Goal: Information Seeking & Learning: Learn about a topic

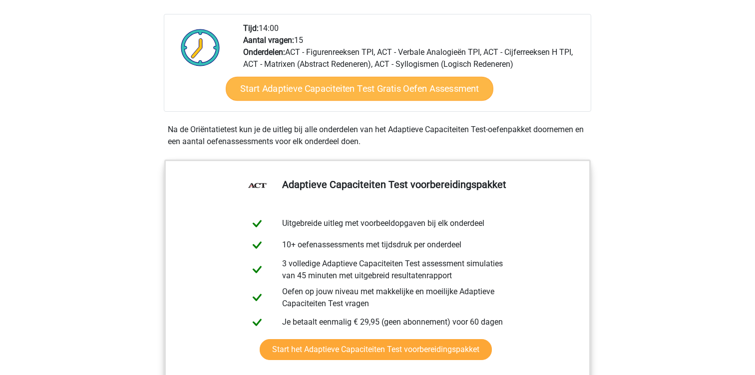
scroll to position [206, 0]
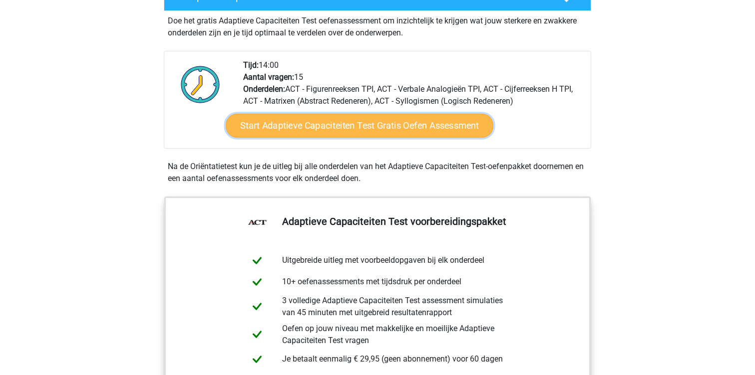
click at [404, 133] on link "Start Adaptieve Capaciteiten Test Gratis Oefen Assessment" at bounding box center [359, 126] width 267 height 24
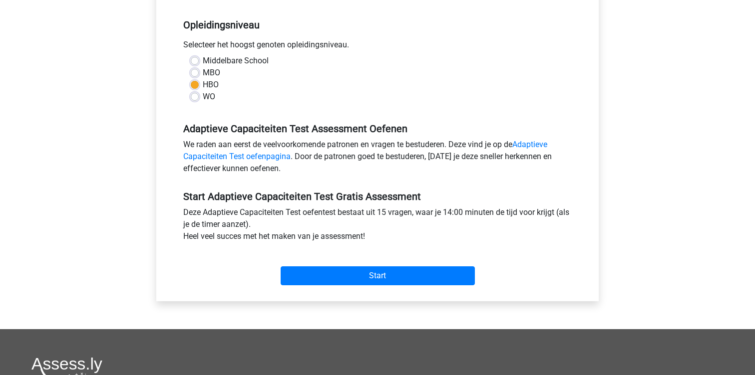
scroll to position [215, 0]
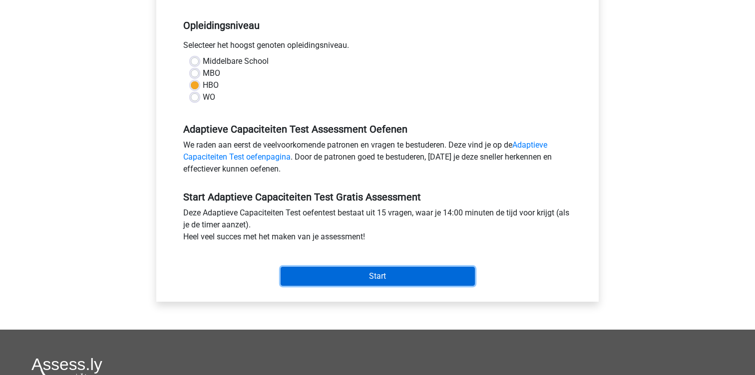
click at [311, 273] on input "Start" at bounding box center [377, 276] width 194 height 19
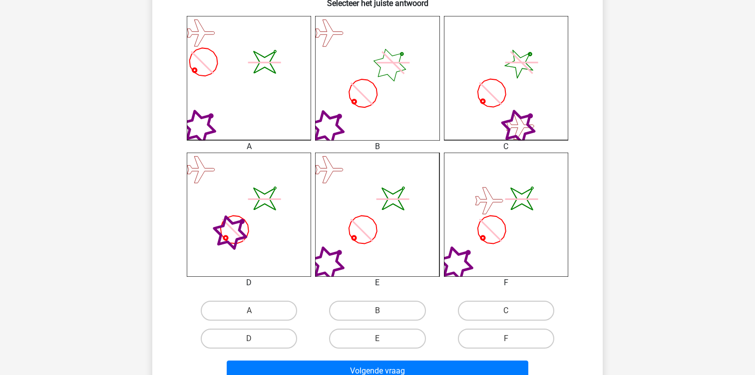
scroll to position [295, 0]
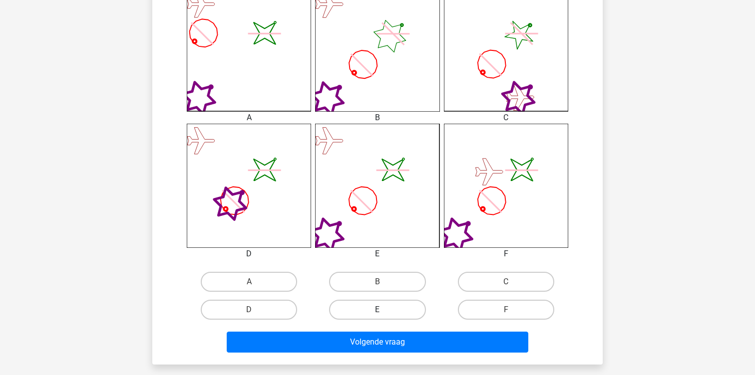
click at [363, 308] on label "E" at bounding box center [377, 310] width 96 height 20
click at [377, 310] on input "E" at bounding box center [380, 313] width 6 height 6
radio input "true"
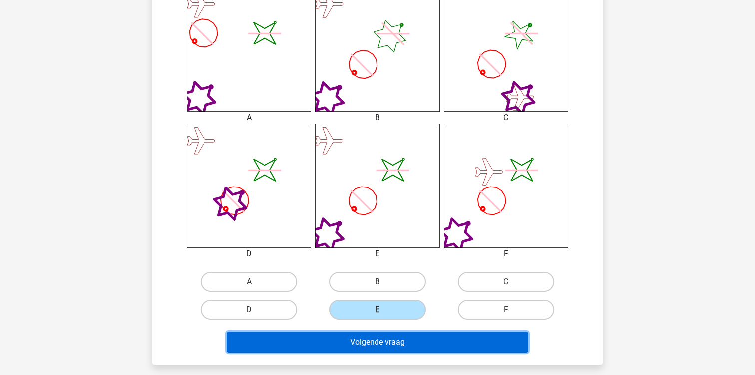
click at [366, 335] on button "Volgende vraag" at bounding box center [378, 342] width 302 height 21
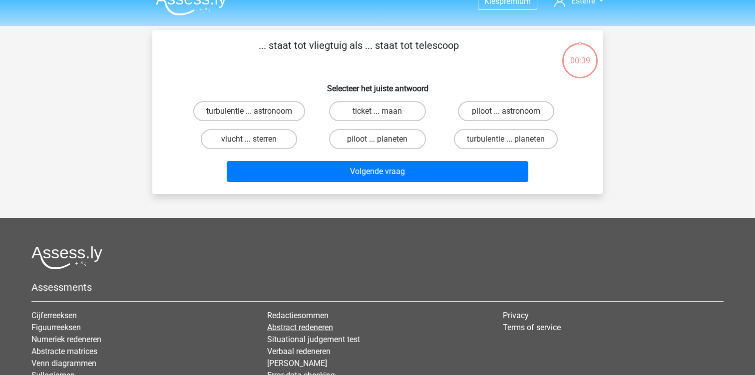
scroll to position [0, 0]
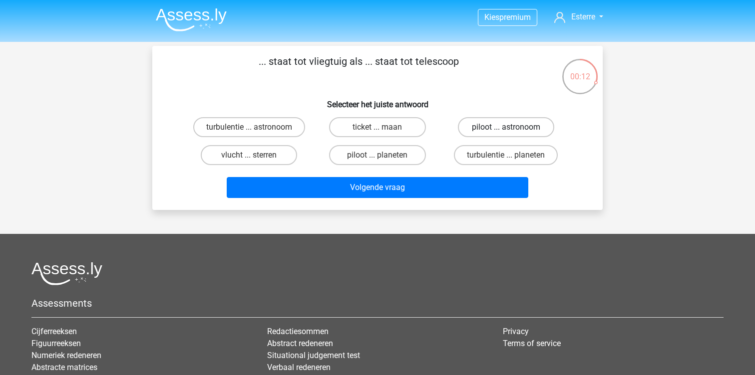
click at [529, 123] on label "piloot ... astronoom" at bounding box center [506, 127] width 96 height 20
click at [512, 127] on input "piloot ... astronoom" at bounding box center [508, 130] width 6 height 6
radio input "true"
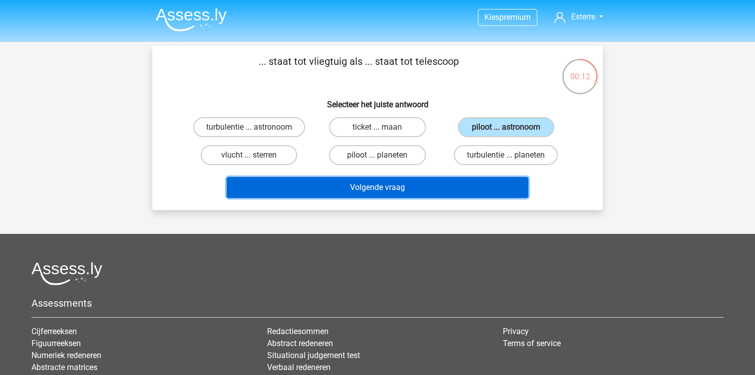
click at [412, 193] on button "Volgende vraag" at bounding box center [378, 187] width 302 height 21
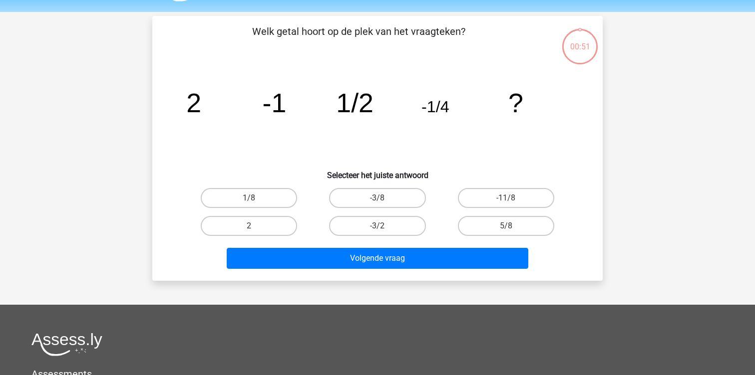
scroll to position [27, 0]
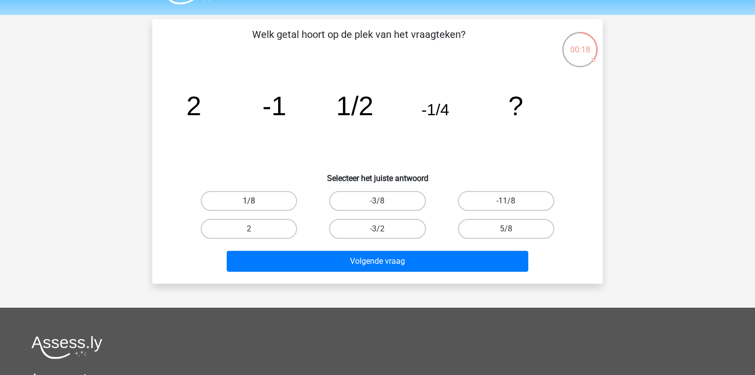
click at [252, 196] on label "1/8" at bounding box center [249, 201] width 96 height 20
click at [252, 201] on input "1/8" at bounding box center [252, 204] width 6 height 6
radio input "true"
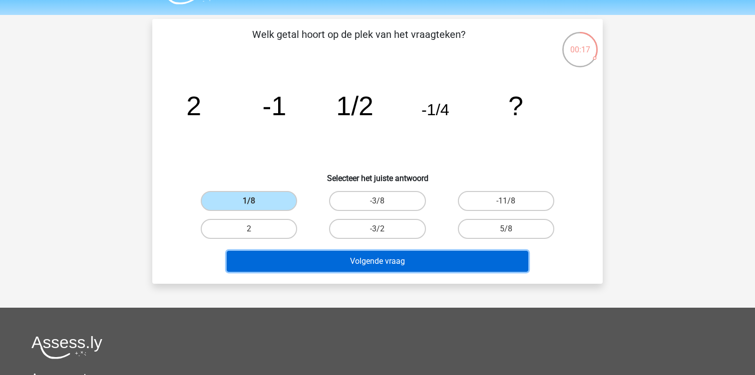
click at [318, 257] on button "Volgende vraag" at bounding box center [378, 261] width 302 height 21
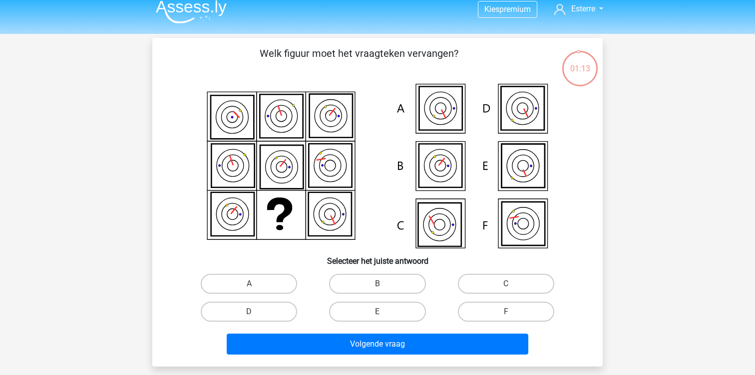
scroll to position [7, 0]
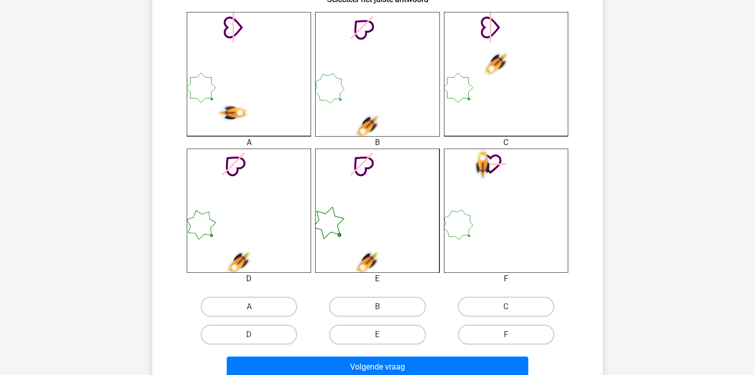
scroll to position [274, 0]
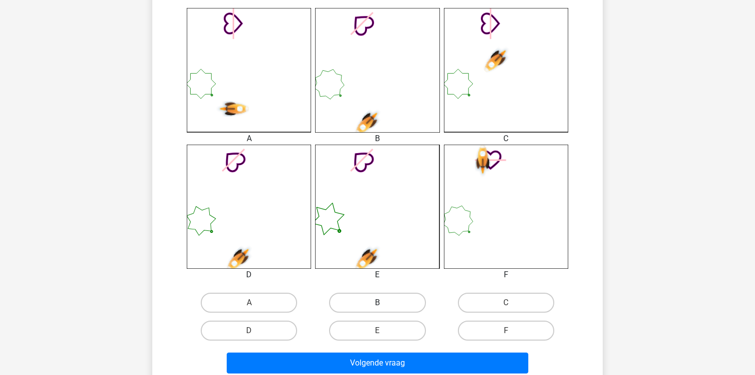
click at [354, 296] on label "B" at bounding box center [377, 303] width 96 height 20
click at [377, 303] on input "B" at bounding box center [380, 306] width 6 height 6
radio input "true"
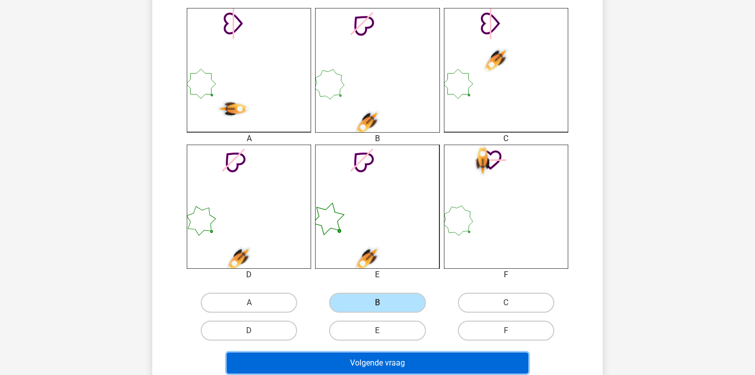
click at [308, 358] on button "Volgende vraag" at bounding box center [378, 363] width 302 height 21
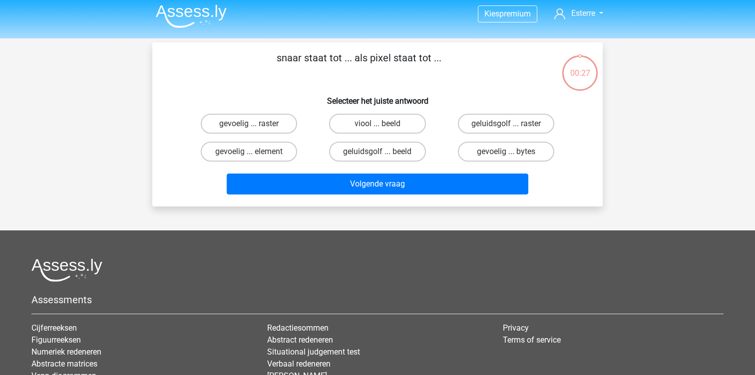
scroll to position [0, 0]
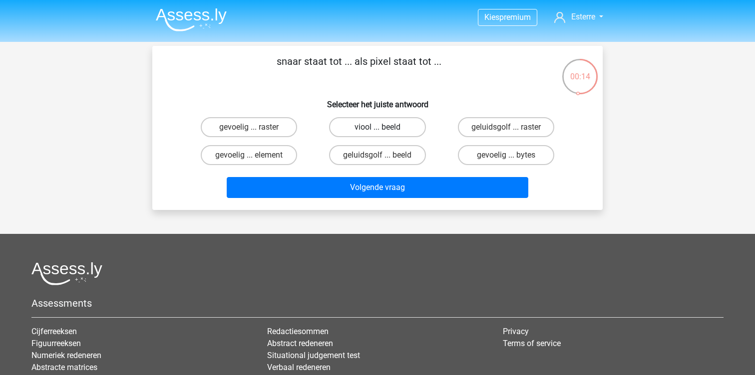
click at [366, 130] on label "viool ... beeld" at bounding box center [377, 127] width 96 height 20
click at [377, 130] on input "viool ... beeld" at bounding box center [380, 130] width 6 height 6
radio input "true"
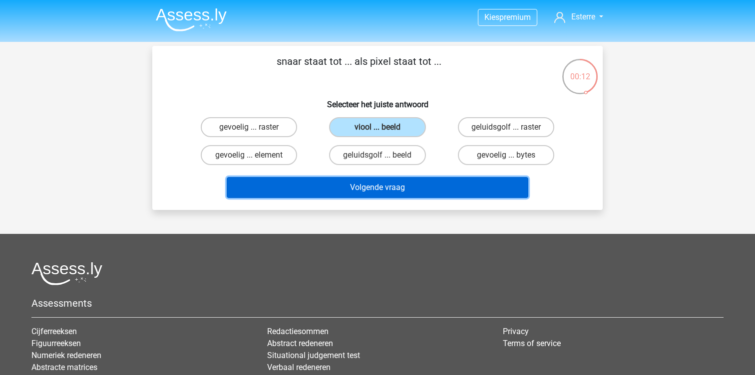
click at [343, 189] on button "Volgende vraag" at bounding box center [378, 187] width 302 height 21
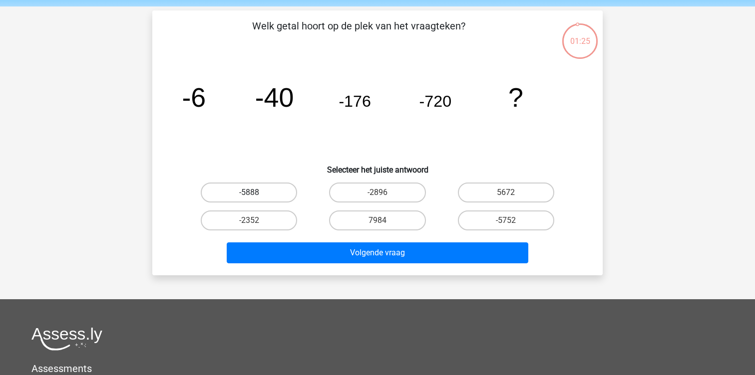
scroll to position [36, 0]
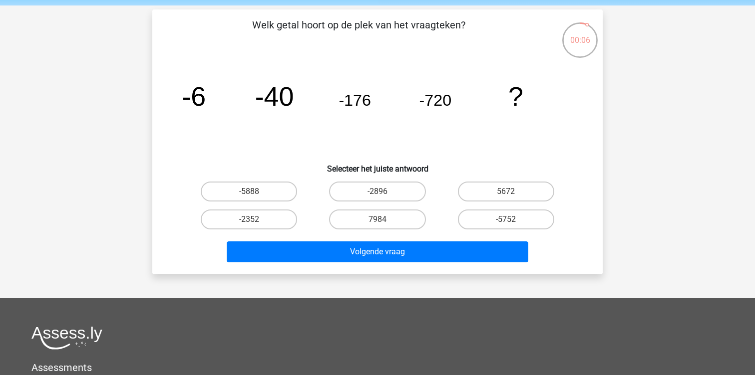
click at [380, 194] on input "-2896" at bounding box center [380, 195] width 6 height 6
radio input "true"
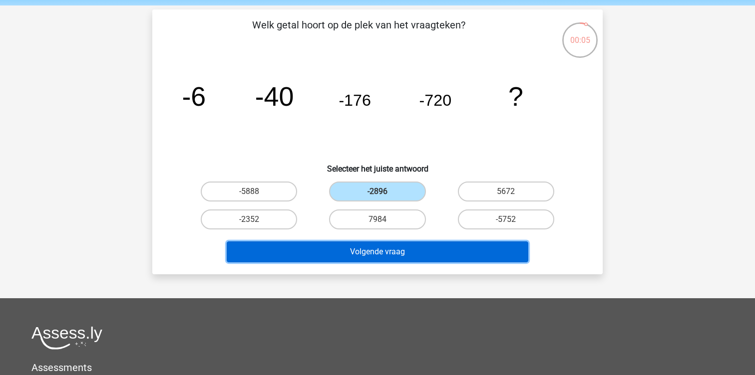
click at [369, 250] on button "Volgende vraag" at bounding box center [378, 252] width 302 height 21
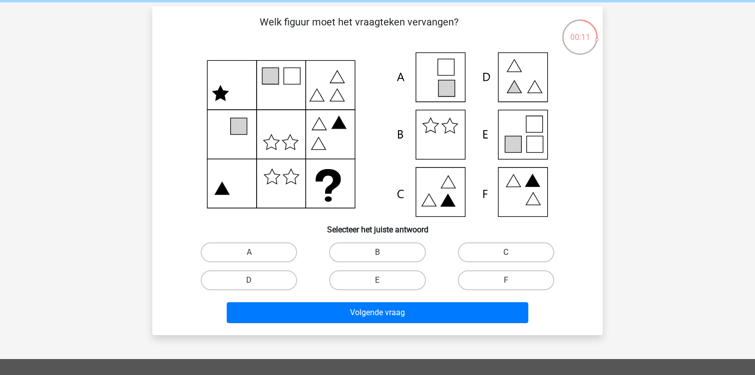
scroll to position [40, 0]
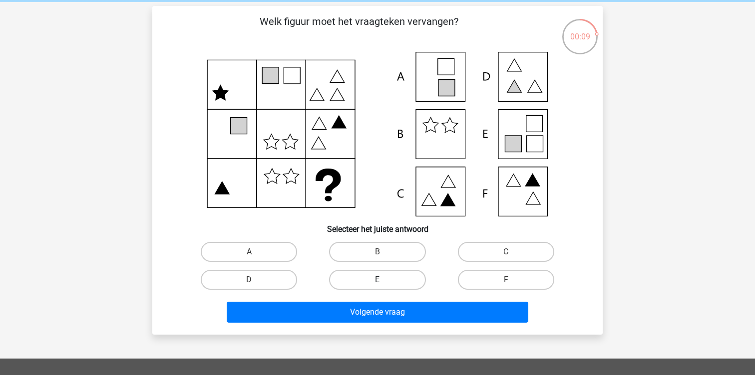
click at [403, 277] on label "E" at bounding box center [377, 280] width 96 height 20
click at [384, 280] on input "E" at bounding box center [380, 283] width 6 height 6
radio input "true"
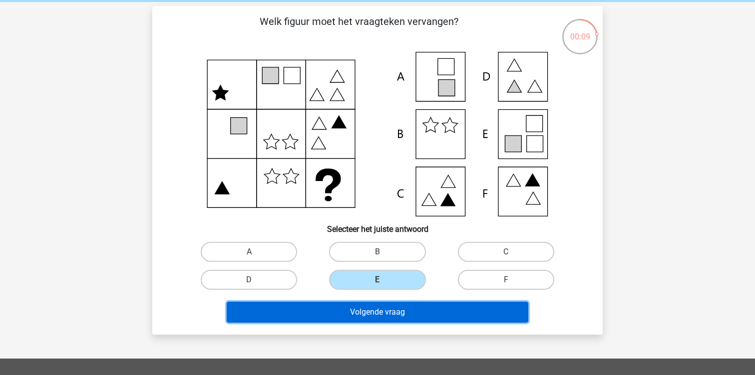
click at [401, 310] on button "Volgende vraag" at bounding box center [378, 312] width 302 height 21
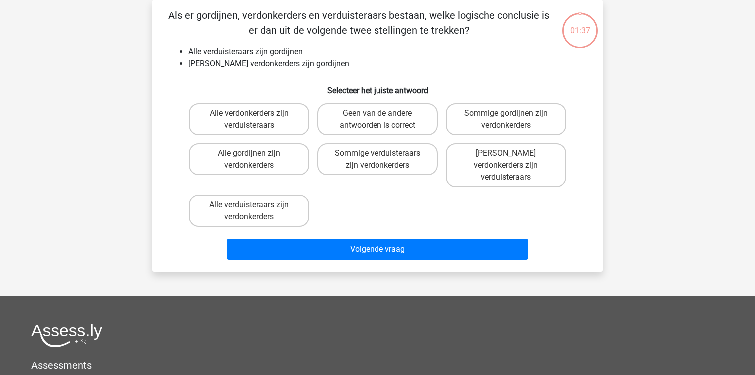
scroll to position [0, 0]
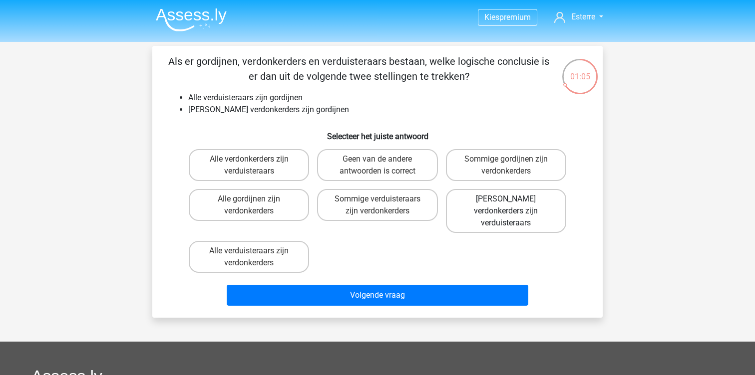
click at [526, 209] on label "Geen verdonkerders zijn verduisteraars" at bounding box center [506, 211] width 120 height 44
click at [512, 206] on input "Geen verdonkerders zijn verduisteraars" at bounding box center [508, 202] width 6 height 6
radio input "true"
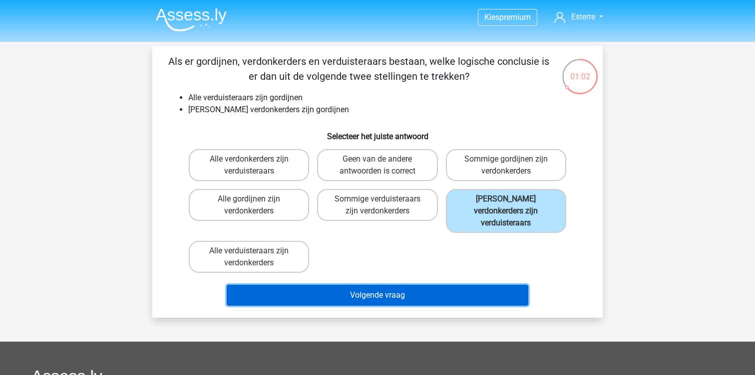
click at [406, 285] on button "Volgende vraag" at bounding box center [378, 295] width 302 height 21
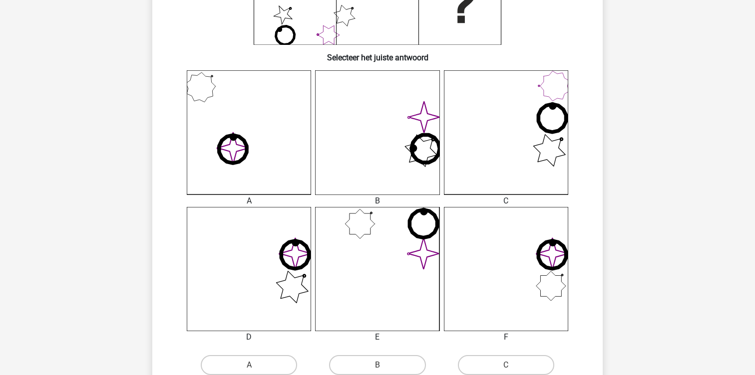
scroll to position [214, 0]
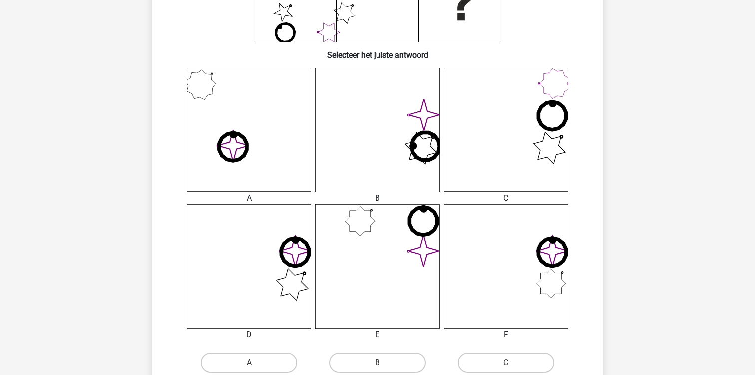
click at [260, 263] on icon "image/svg+xml" at bounding box center [249, 267] width 124 height 124
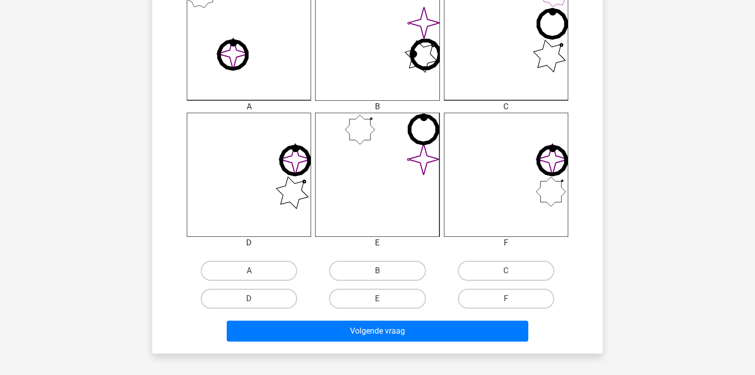
scroll to position [333, 0]
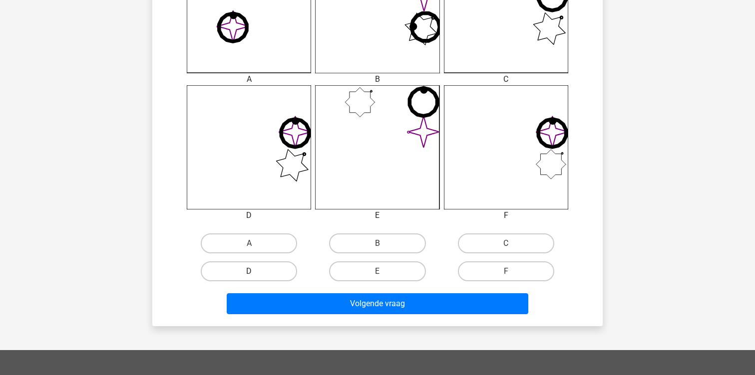
click at [276, 271] on label "D" at bounding box center [249, 271] width 96 height 20
click at [255, 271] on input "D" at bounding box center [252, 274] width 6 height 6
radio input "true"
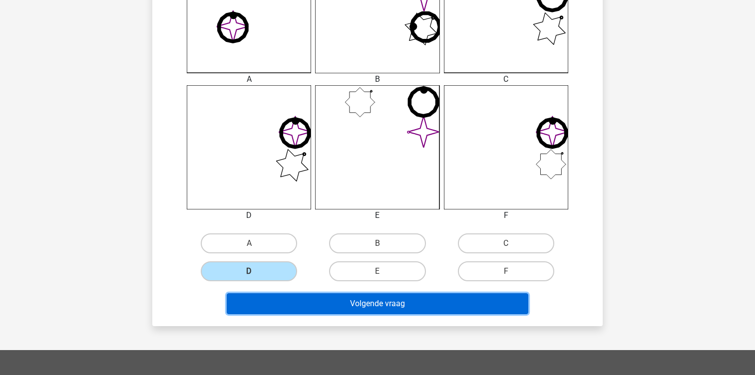
click at [284, 296] on button "Volgende vraag" at bounding box center [378, 303] width 302 height 21
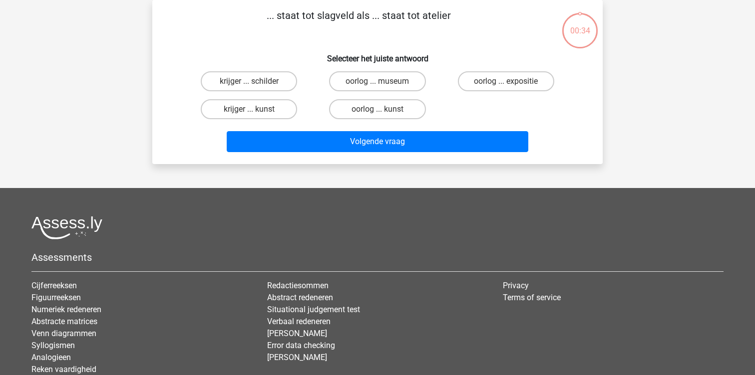
scroll to position [0, 0]
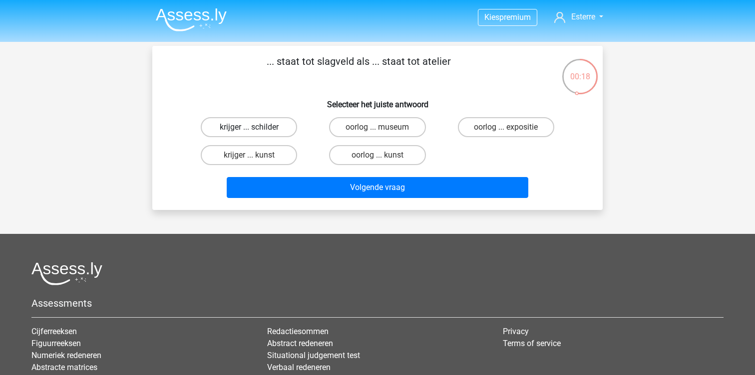
click at [255, 127] on label "krijger ... schilder" at bounding box center [249, 127] width 96 height 20
click at [255, 127] on input "krijger ... schilder" at bounding box center [252, 130] width 6 height 6
radio input "true"
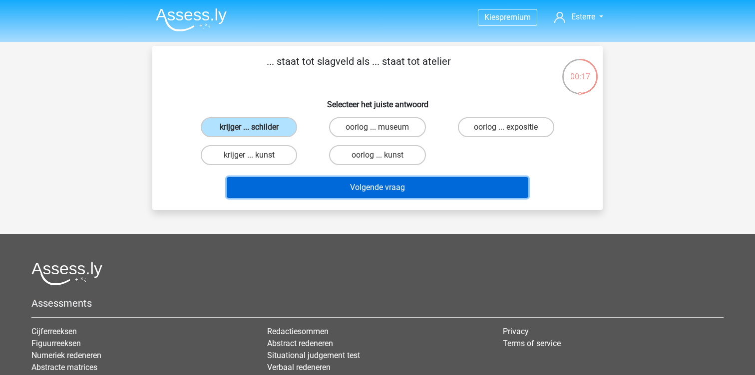
click at [281, 180] on button "Volgende vraag" at bounding box center [378, 187] width 302 height 21
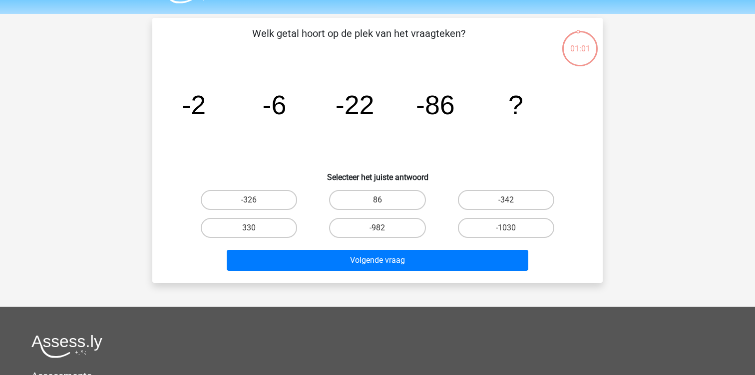
scroll to position [26, 0]
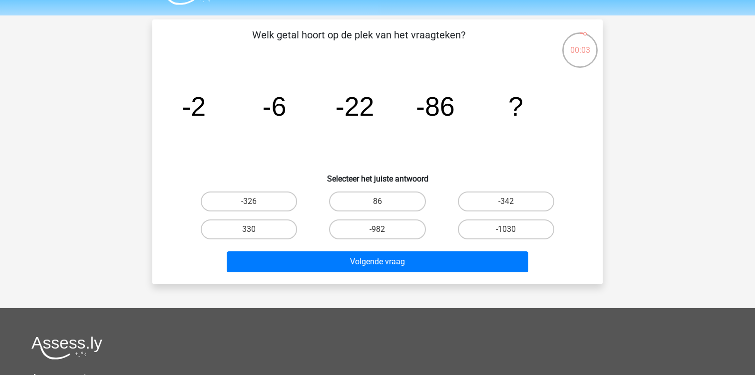
click at [510, 203] on input "-342" at bounding box center [508, 205] width 6 height 6
radio input "true"
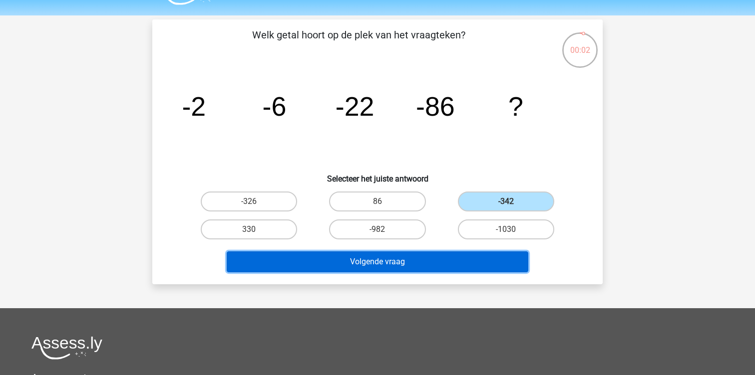
click at [432, 266] on button "Volgende vraag" at bounding box center [378, 262] width 302 height 21
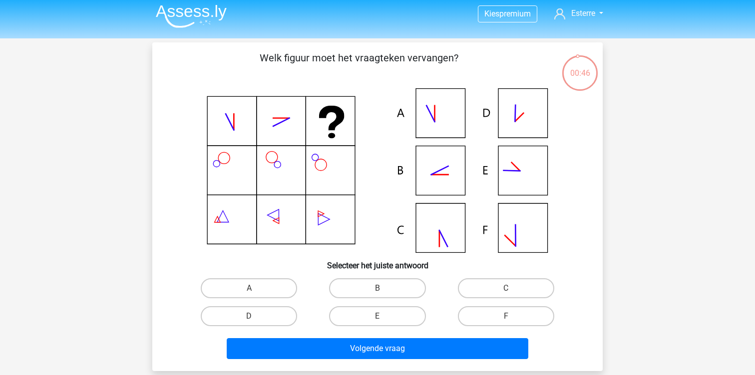
scroll to position [0, 0]
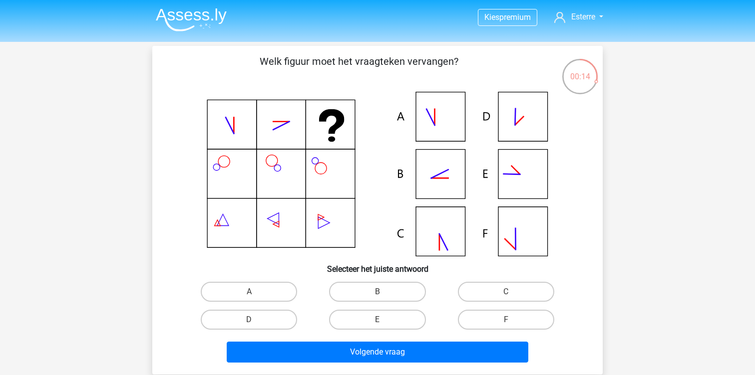
click at [445, 170] on icon at bounding box center [377, 174] width 402 height 165
click at [349, 294] on label "B" at bounding box center [377, 292] width 96 height 20
click at [377, 294] on input "B" at bounding box center [380, 295] width 6 height 6
radio input "true"
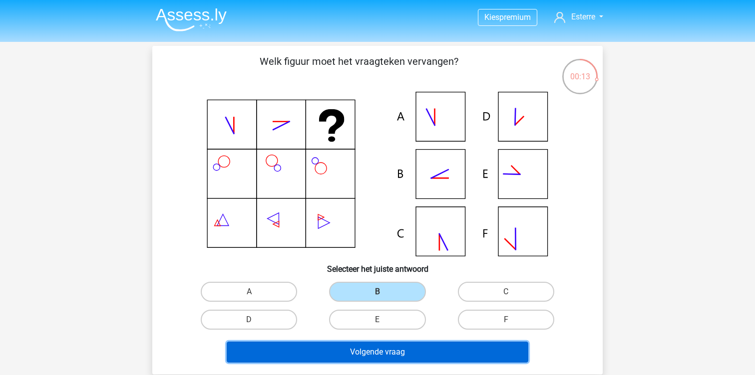
click at [347, 344] on button "Volgende vraag" at bounding box center [378, 352] width 302 height 21
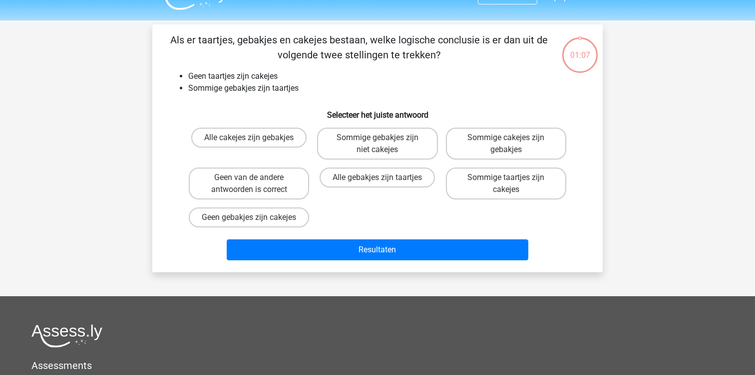
scroll to position [19, 0]
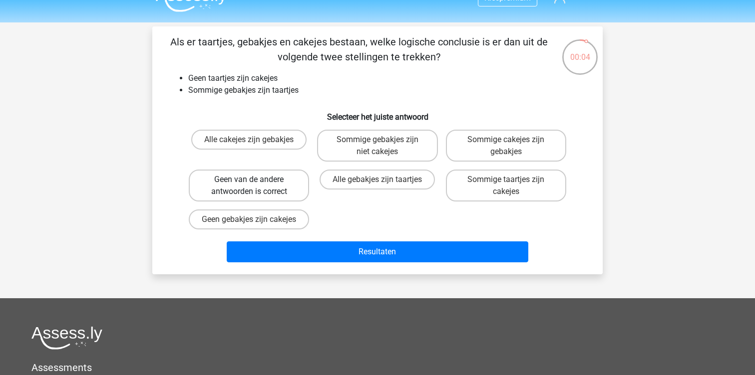
click at [291, 180] on label "Geen van de andere antwoorden is correct" at bounding box center [249, 186] width 120 height 32
click at [255, 180] on input "Geen van de andere antwoorden is correct" at bounding box center [252, 183] width 6 height 6
radio input "true"
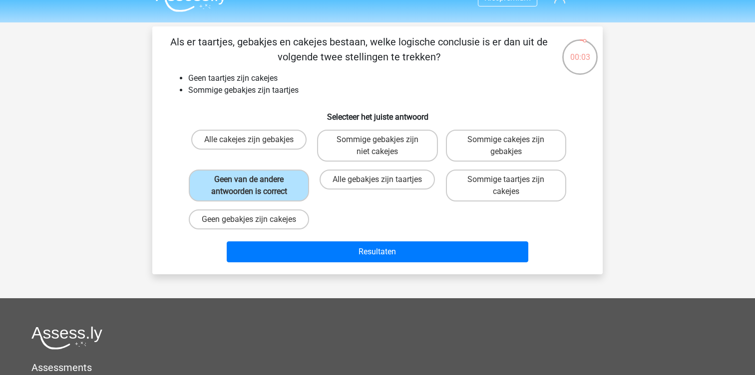
click at [292, 274] on div "Als er taartjes, gebakjes en cakejes bestaan, welke logische conclusie is er da…" at bounding box center [377, 150] width 450 height 248
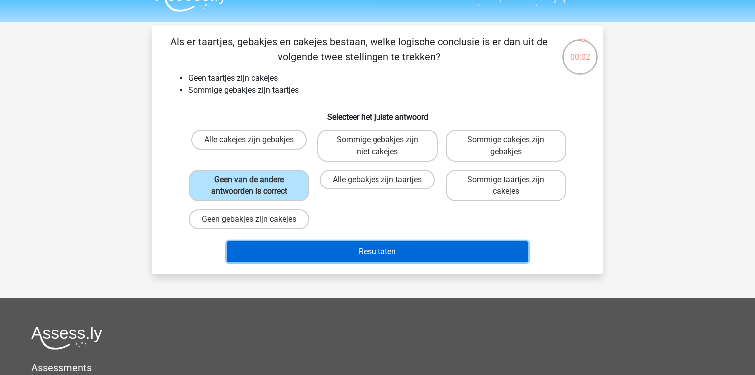
click at [296, 261] on button "Resultaten" at bounding box center [378, 252] width 302 height 21
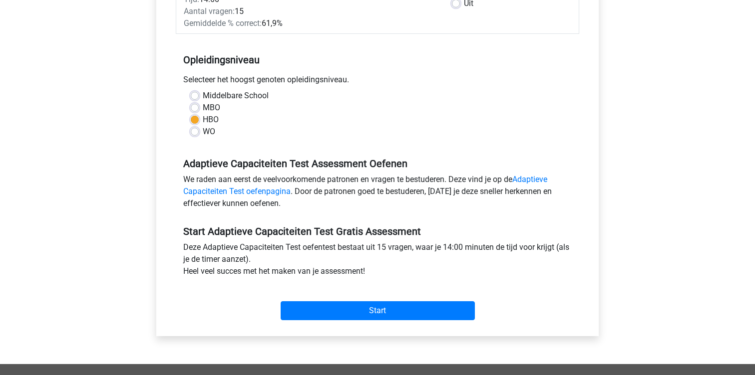
scroll to position [200, 0]
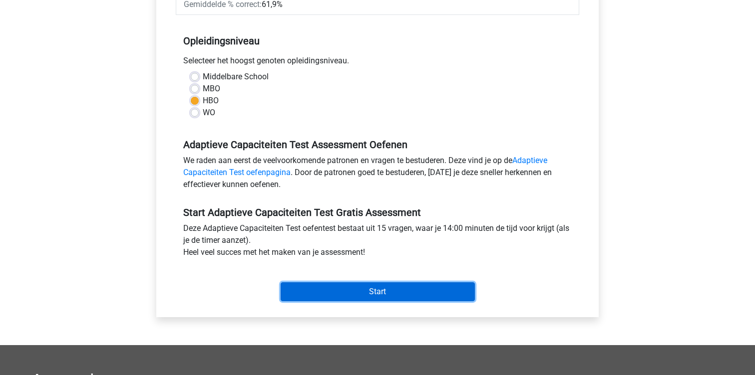
click at [318, 288] on input "Start" at bounding box center [377, 291] width 194 height 19
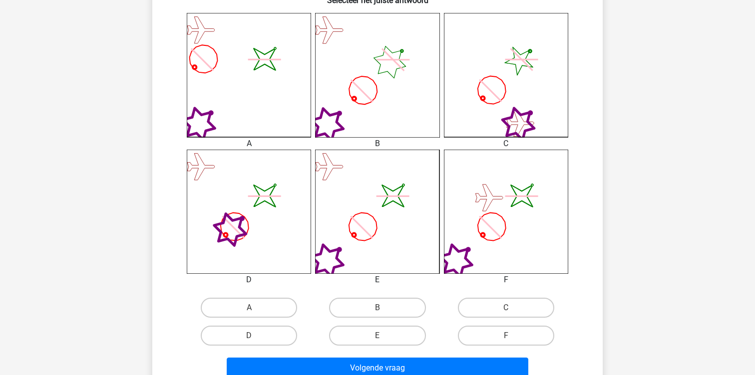
scroll to position [309, 0]
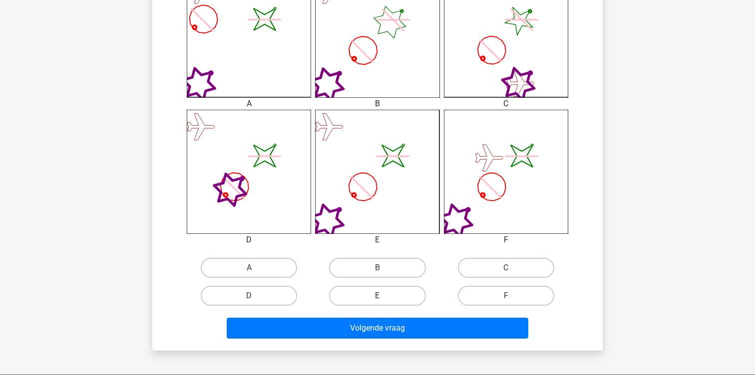
click at [360, 296] on label "E" at bounding box center [377, 296] width 96 height 20
click at [377, 296] on input "E" at bounding box center [380, 299] width 6 height 6
radio input "true"
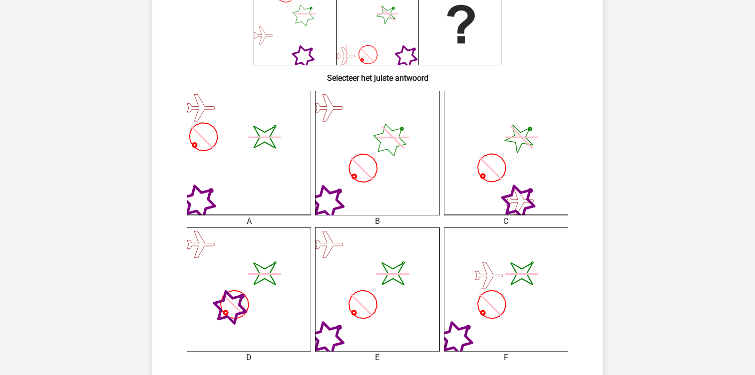
scroll to position [192, 0]
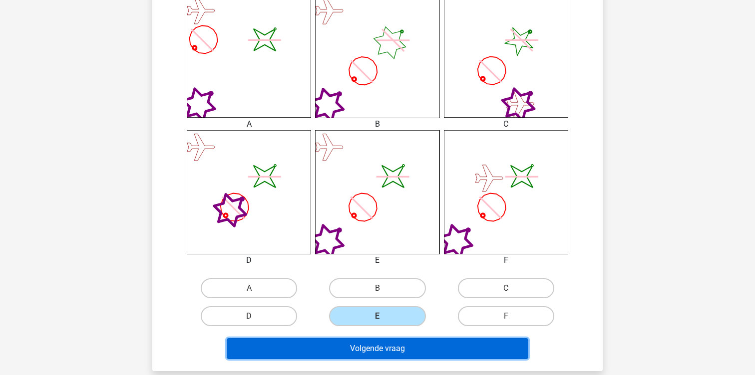
click at [363, 344] on button "Volgende vraag" at bounding box center [378, 348] width 302 height 21
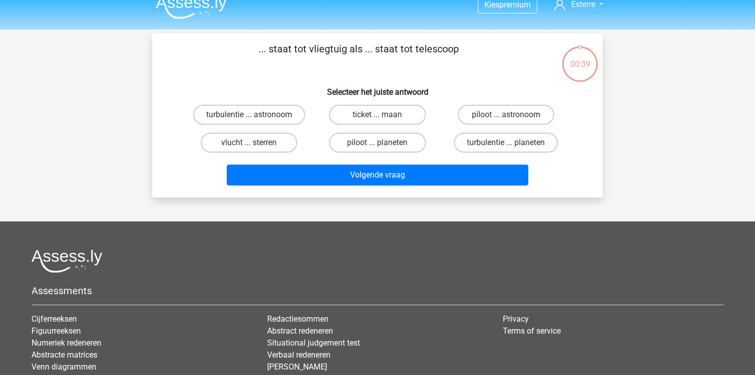
scroll to position [0, 0]
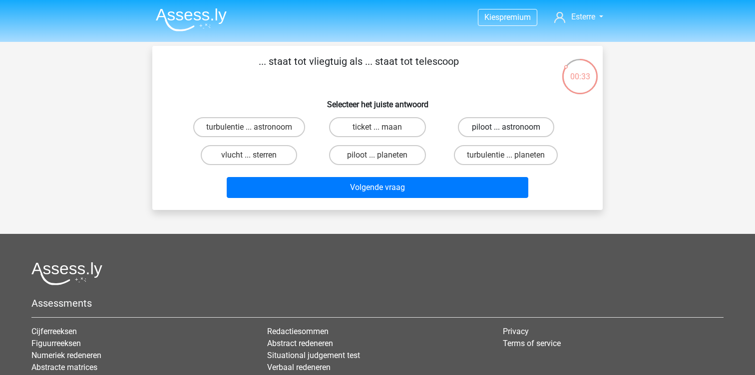
click at [486, 123] on label "piloot ... astronoom" at bounding box center [506, 127] width 96 height 20
click at [505, 127] on input "piloot ... astronoom" at bounding box center [508, 130] width 6 height 6
radio input "true"
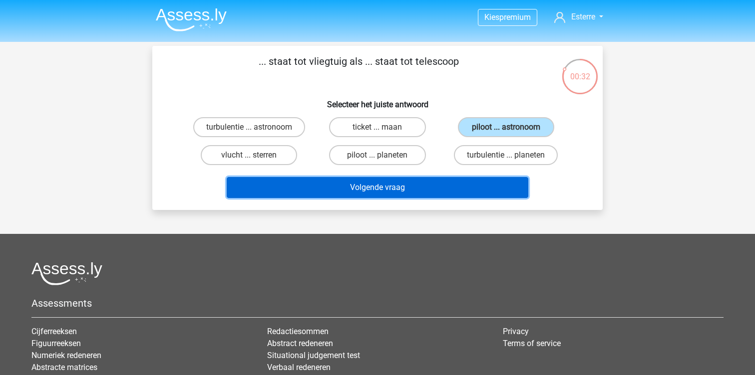
click at [434, 186] on button "Volgende vraag" at bounding box center [378, 187] width 302 height 21
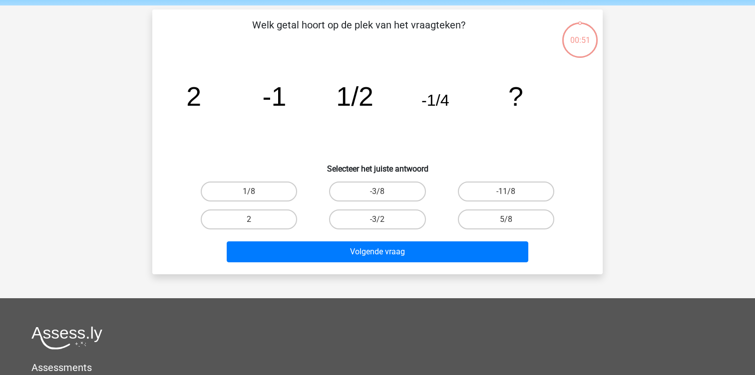
scroll to position [31, 0]
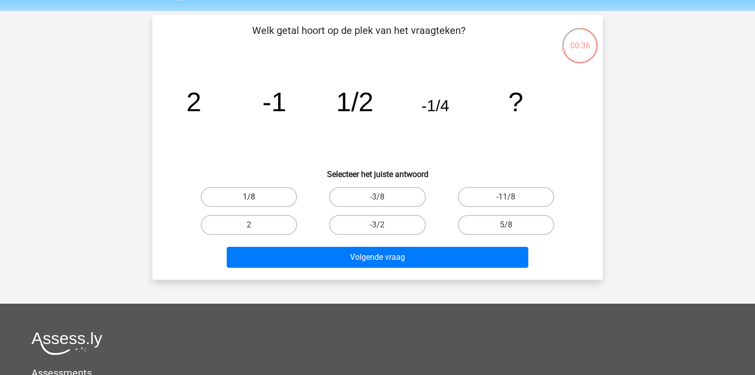
click at [272, 196] on label "1/8" at bounding box center [249, 197] width 96 height 20
click at [255, 197] on input "1/8" at bounding box center [252, 200] width 6 height 6
radio input "true"
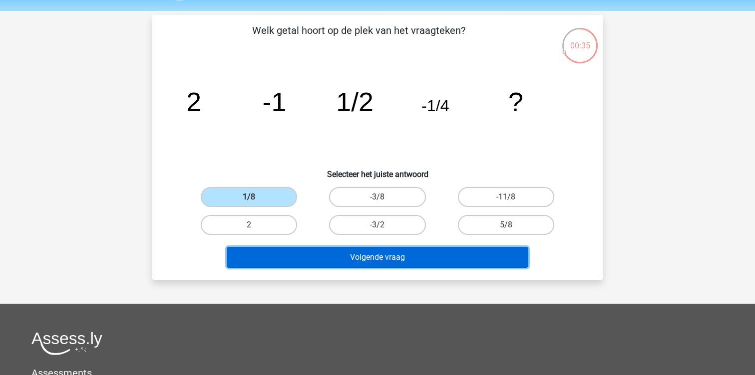
click at [303, 264] on button "Volgende vraag" at bounding box center [378, 257] width 302 height 21
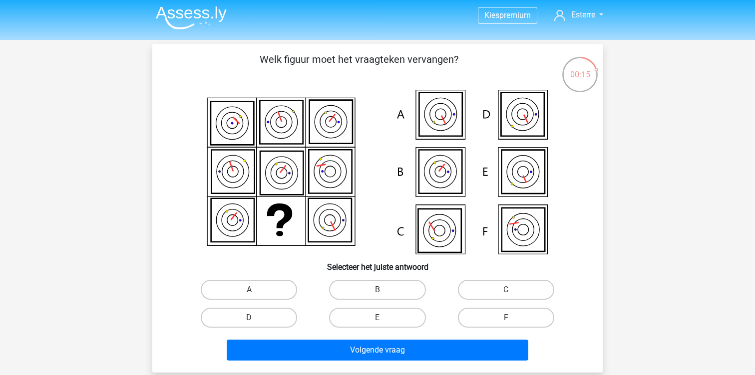
scroll to position [6, 0]
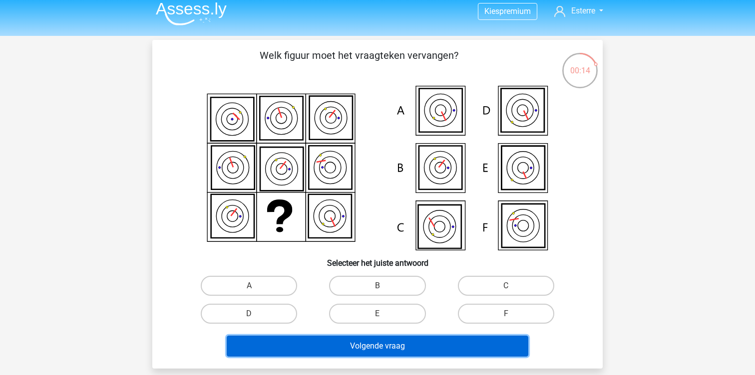
click at [378, 349] on button "Volgende vraag" at bounding box center [378, 346] width 302 height 21
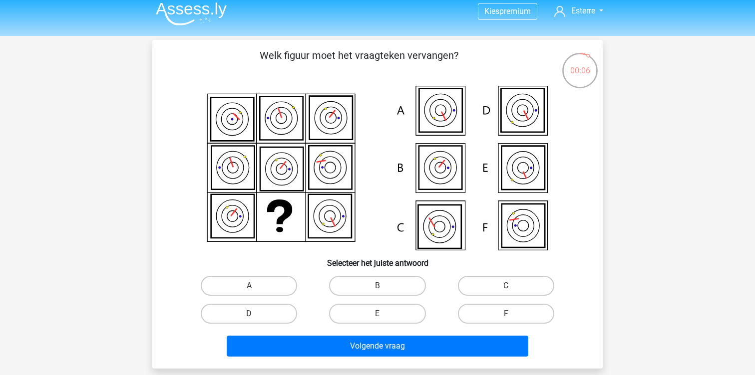
click at [492, 288] on label "C" at bounding box center [506, 286] width 96 height 20
click at [505, 288] on input "C" at bounding box center [508, 289] width 6 height 6
radio input "true"
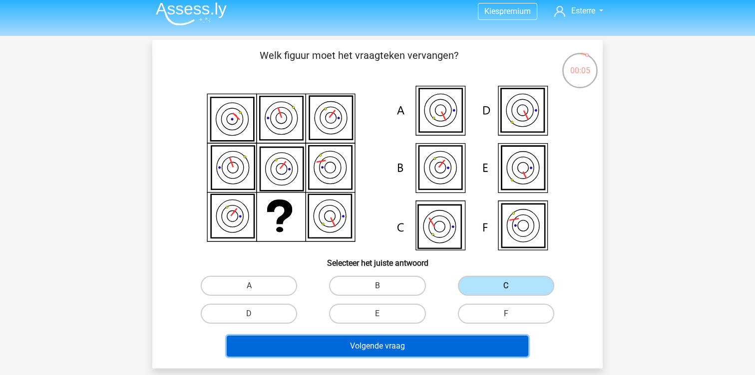
click at [408, 347] on button "Volgende vraag" at bounding box center [378, 346] width 302 height 21
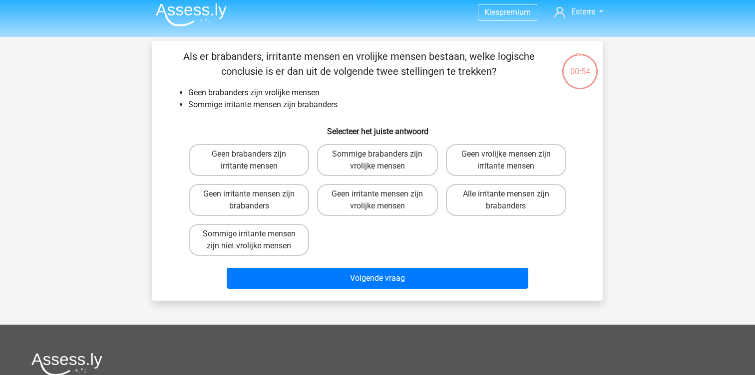
scroll to position [3, 0]
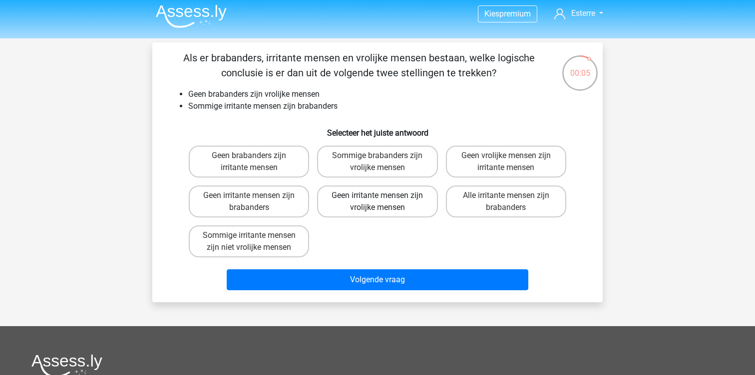
click at [340, 208] on label "Geen irritante mensen zijn vrolijke mensen" at bounding box center [377, 202] width 120 height 32
click at [377, 202] on input "Geen irritante mensen zijn vrolijke mensen" at bounding box center [380, 199] width 6 height 6
radio input "true"
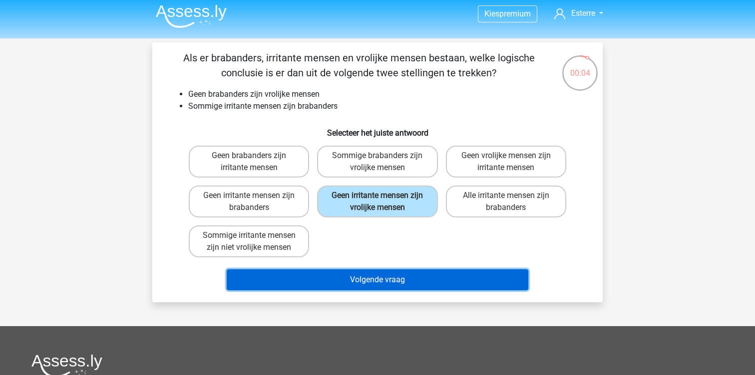
click at [334, 282] on button "Volgende vraag" at bounding box center [378, 279] width 302 height 21
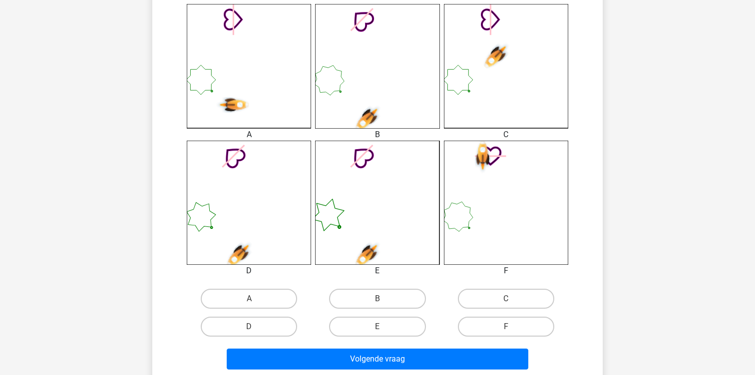
scroll to position [299, 0]
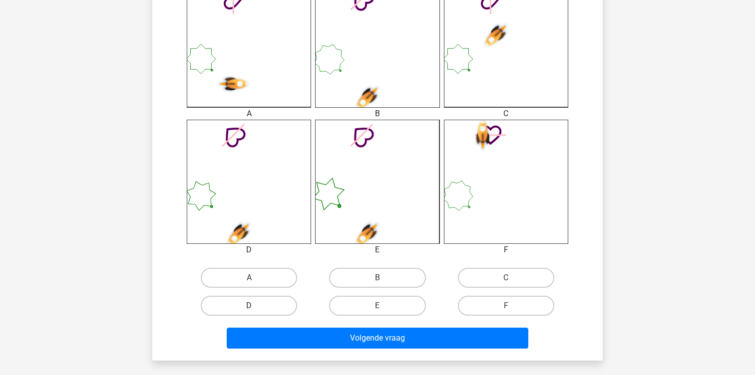
click at [250, 302] on label "D" at bounding box center [249, 306] width 96 height 20
click at [250, 306] on input "D" at bounding box center [252, 309] width 6 height 6
radio input "true"
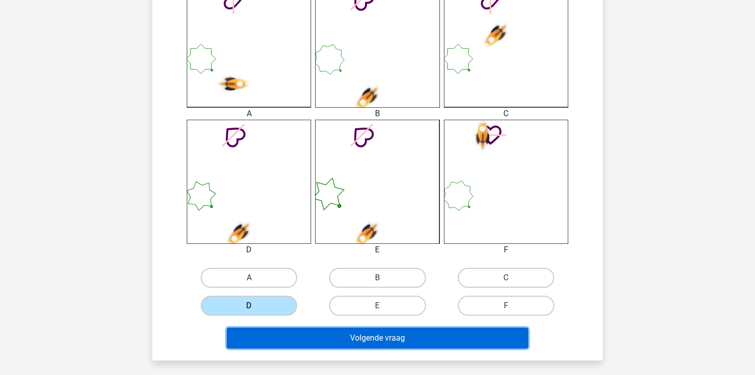
click at [273, 334] on button "Volgende vraag" at bounding box center [378, 338] width 302 height 21
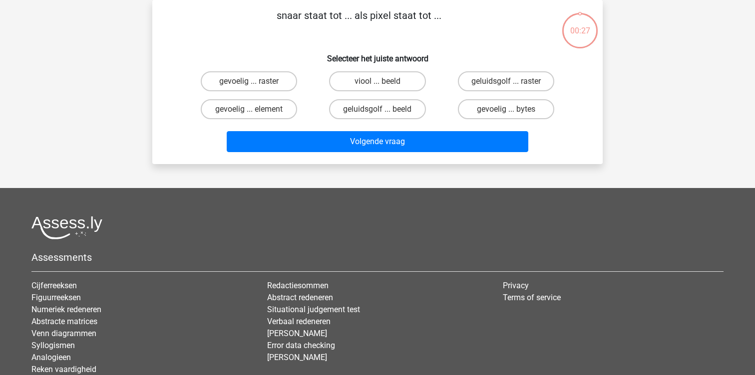
scroll to position [0, 0]
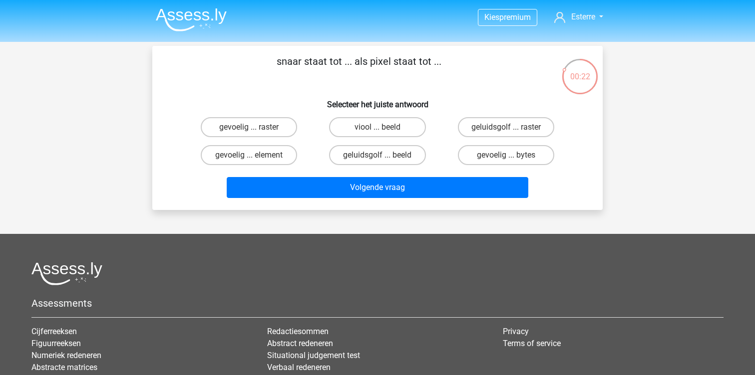
click at [367, 116] on div "viool ... beeld" at bounding box center [377, 127] width 128 height 28
click at [366, 123] on label "viool ... beeld" at bounding box center [377, 127] width 96 height 20
click at [377, 127] on input "viool ... beeld" at bounding box center [380, 130] width 6 height 6
radio input "true"
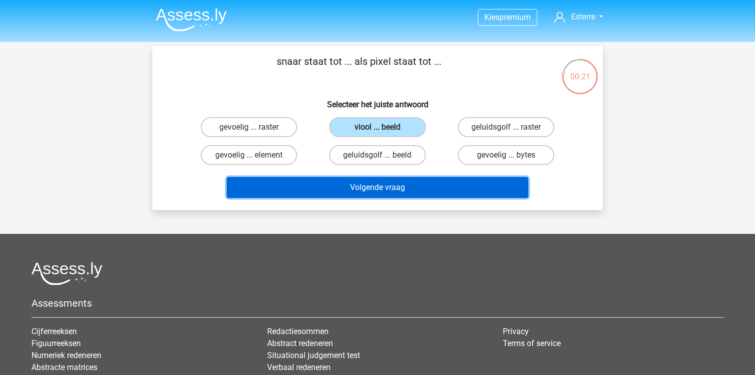
click at [340, 183] on button "Volgende vraag" at bounding box center [378, 187] width 302 height 21
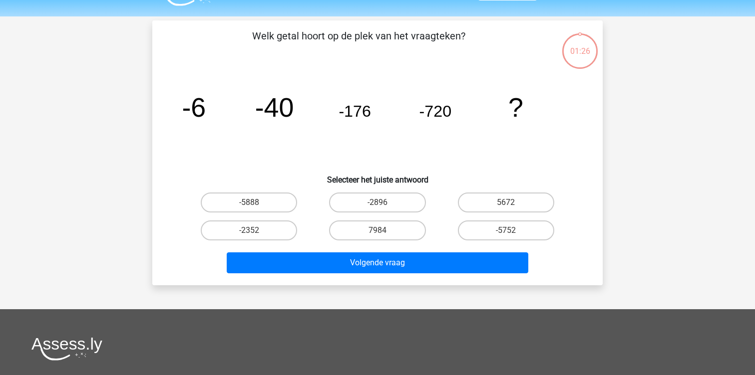
scroll to position [24, 0]
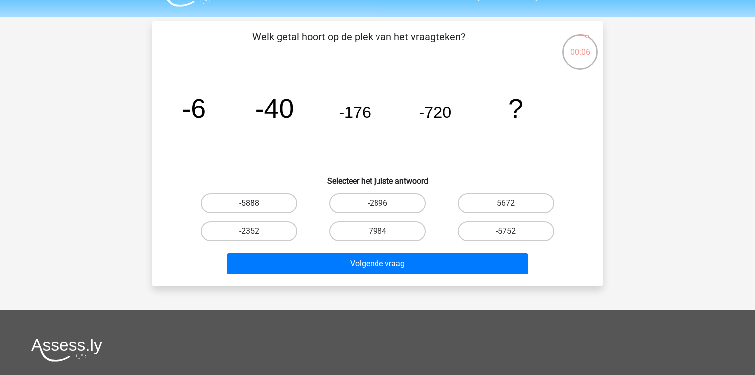
click at [263, 198] on label "-5888" at bounding box center [249, 204] width 96 height 20
click at [255, 204] on input "-5888" at bounding box center [252, 207] width 6 height 6
radio input "true"
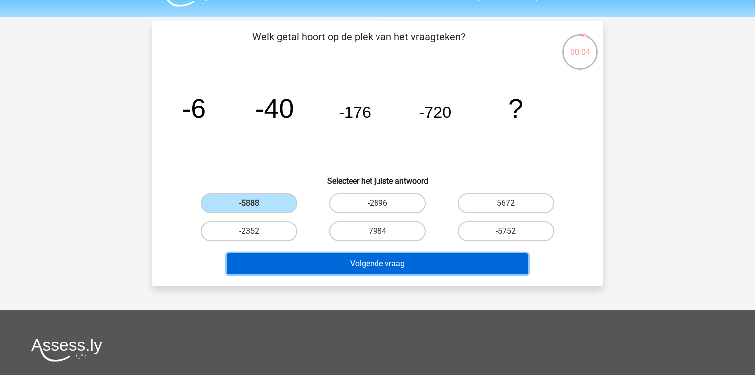
click at [317, 257] on button "Volgende vraag" at bounding box center [378, 263] width 302 height 21
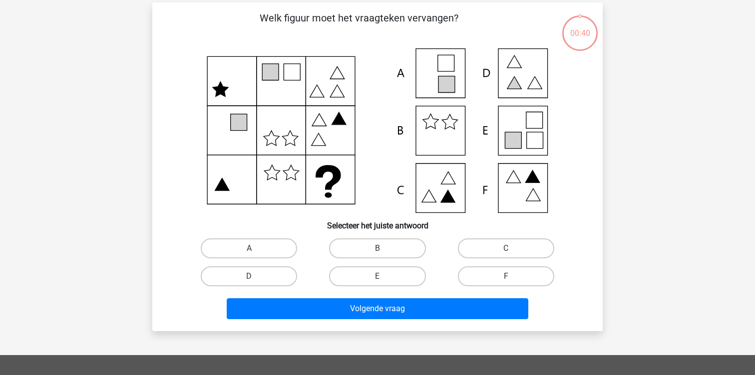
scroll to position [46, 0]
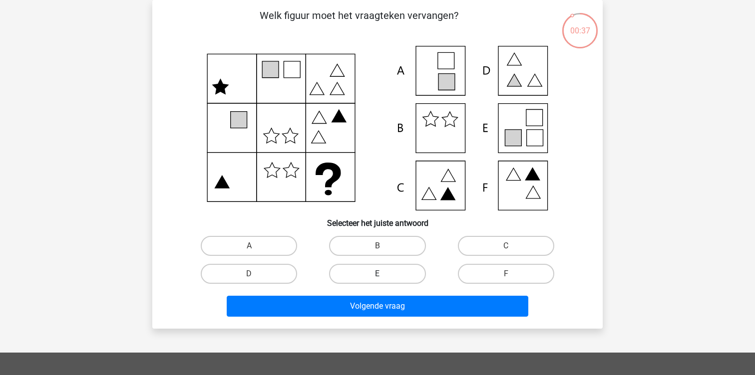
click at [357, 269] on label "E" at bounding box center [377, 274] width 96 height 20
click at [377, 274] on input "E" at bounding box center [380, 277] width 6 height 6
radio input "true"
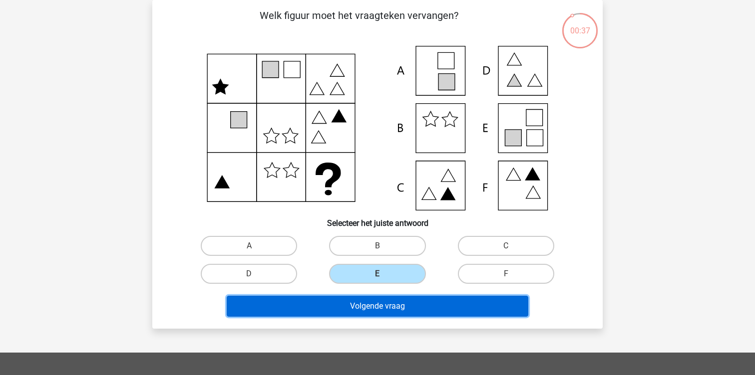
click at [348, 306] on button "Volgende vraag" at bounding box center [378, 306] width 302 height 21
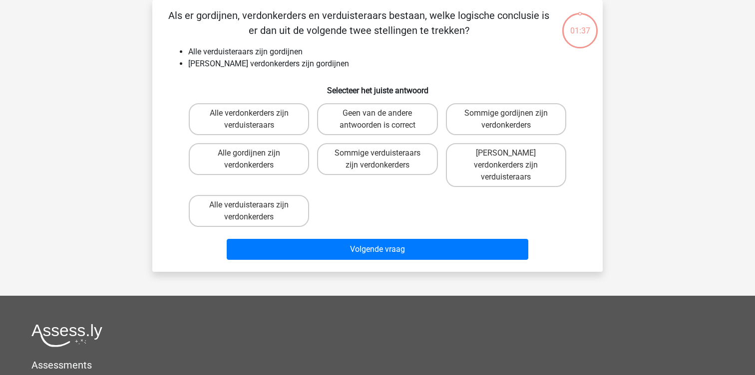
scroll to position [0, 0]
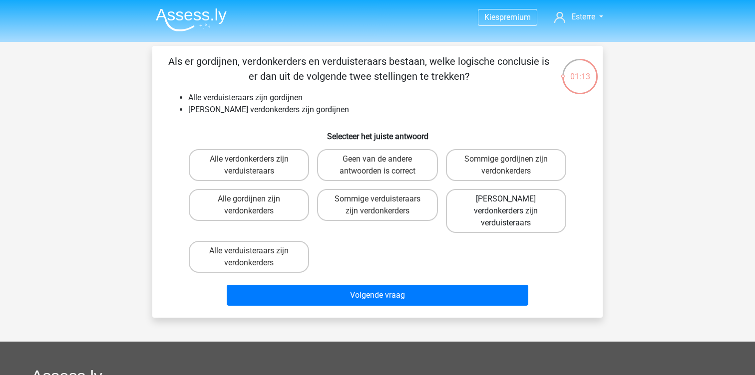
click at [521, 198] on label "Geen verdonkerders zijn verduisteraars" at bounding box center [506, 211] width 120 height 44
click at [512, 199] on input "Geen verdonkerders zijn verduisteraars" at bounding box center [508, 202] width 6 height 6
radio input "true"
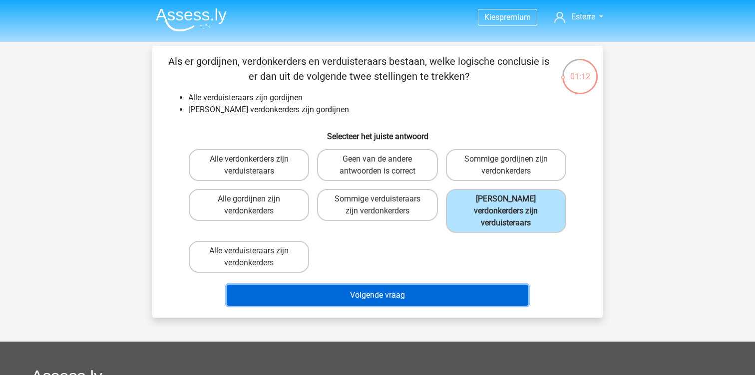
click at [423, 285] on button "Volgende vraag" at bounding box center [378, 295] width 302 height 21
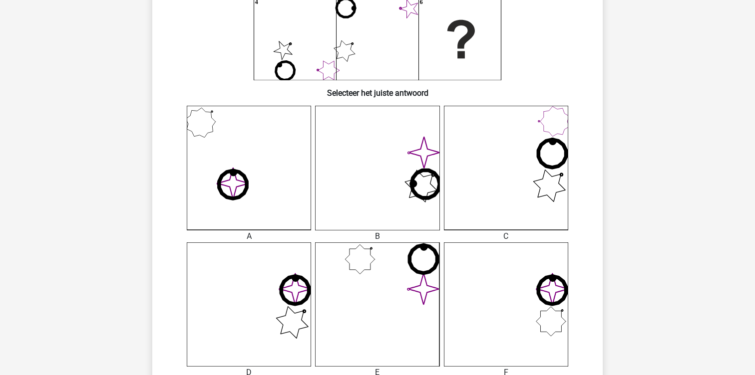
scroll to position [261, 0]
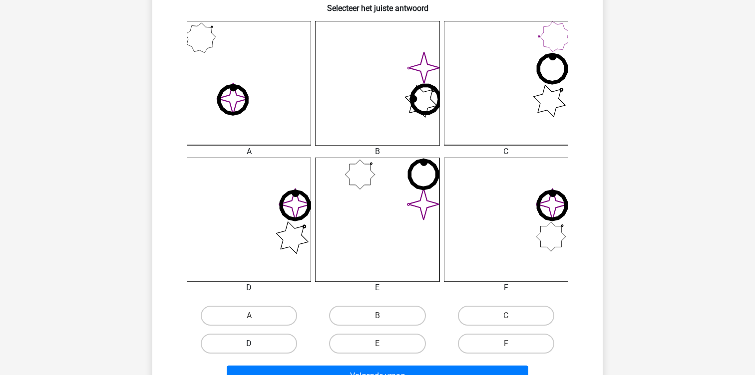
click at [267, 348] on label "D" at bounding box center [249, 344] width 96 height 20
click at [255, 348] on input "D" at bounding box center [252, 347] width 6 height 6
radio input "true"
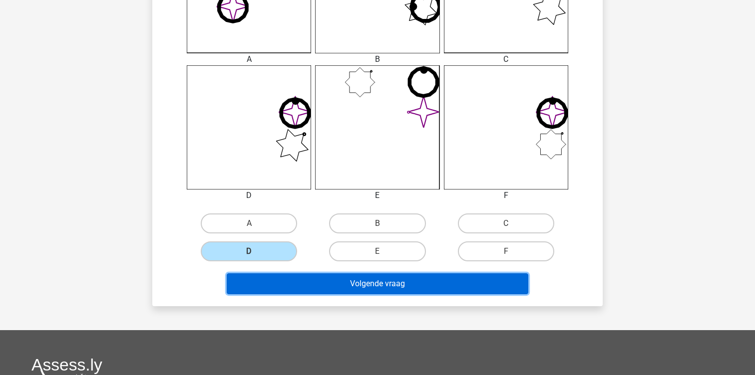
click at [300, 278] on button "Volgende vraag" at bounding box center [378, 283] width 302 height 21
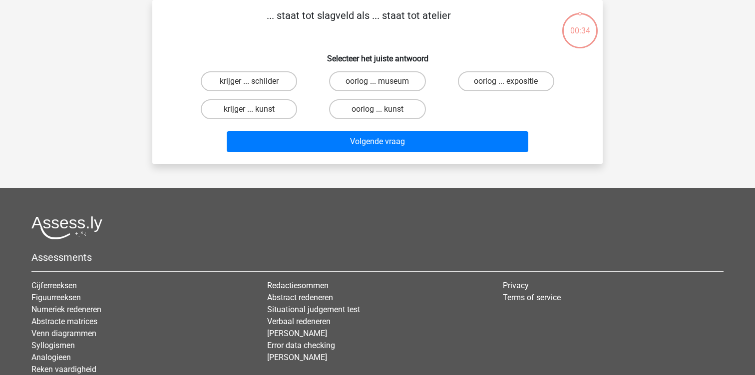
scroll to position [0, 0]
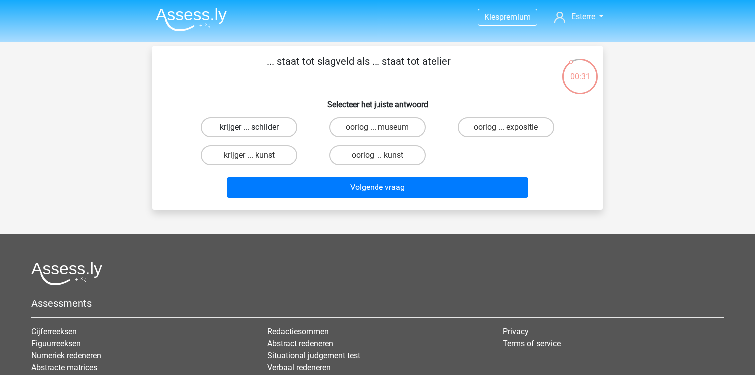
click at [273, 126] on label "krijger ... schilder" at bounding box center [249, 127] width 96 height 20
click at [255, 127] on input "krijger ... schilder" at bounding box center [252, 130] width 6 height 6
radio input "true"
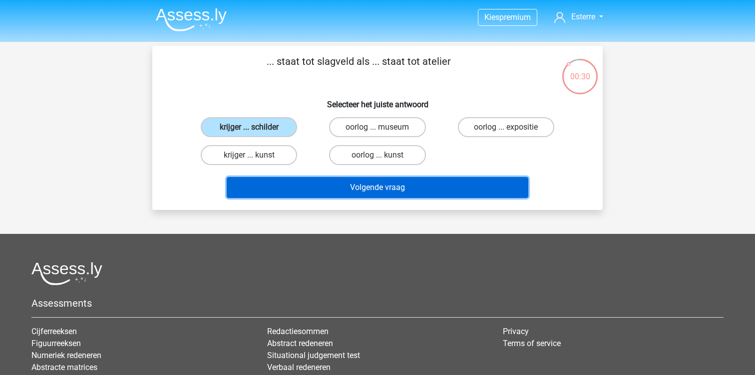
click at [281, 186] on button "Volgende vraag" at bounding box center [378, 187] width 302 height 21
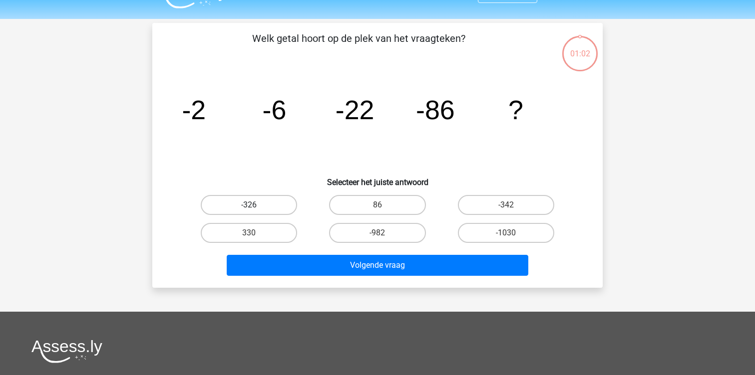
scroll to position [22, 0]
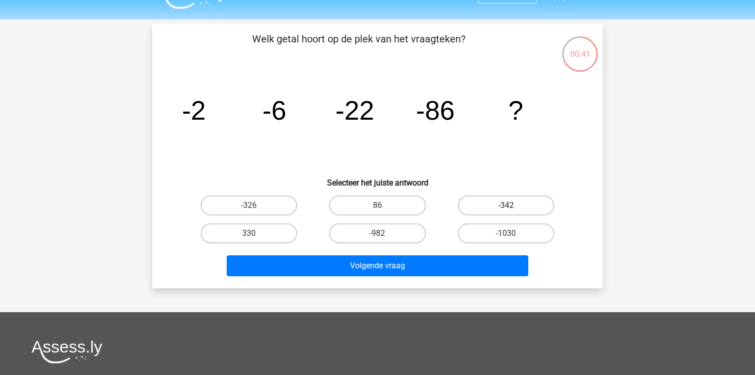
click at [484, 211] on label "-342" at bounding box center [506, 206] width 96 height 20
click at [505, 211] on input "-342" at bounding box center [508, 209] width 6 height 6
radio input "true"
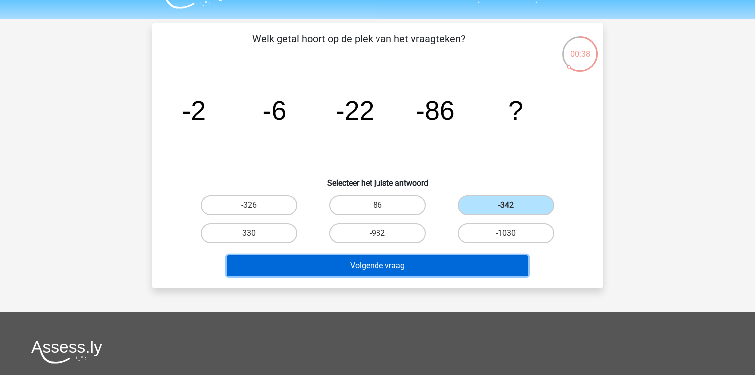
click at [431, 264] on button "Volgende vraag" at bounding box center [378, 265] width 302 height 21
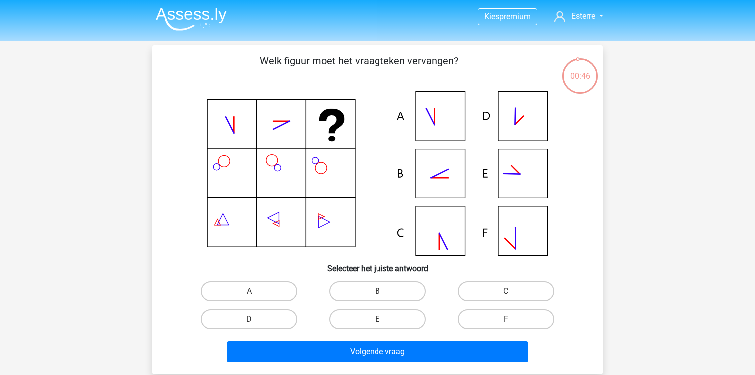
scroll to position [0, 0]
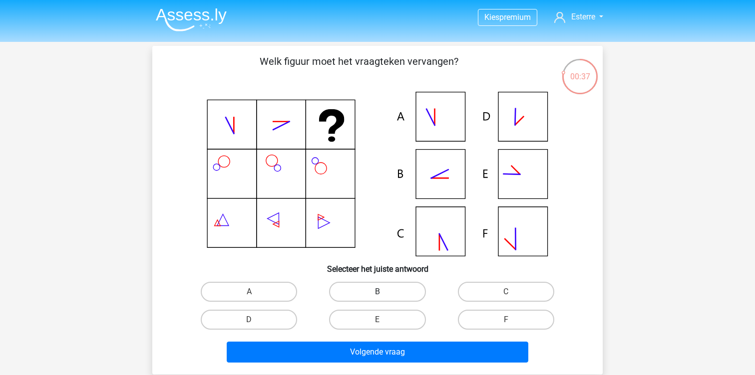
click at [382, 301] on label "B" at bounding box center [377, 292] width 96 height 20
click at [382, 298] on input "B" at bounding box center [380, 295] width 6 height 6
radio input "true"
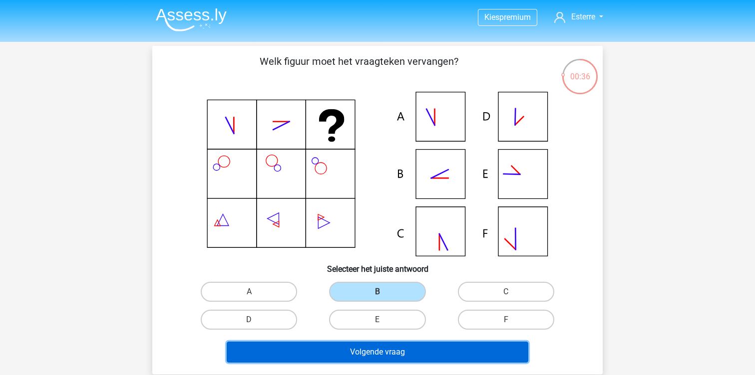
click at [389, 345] on button "Volgende vraag" at bounding box center [378, 352] width 302 height 21
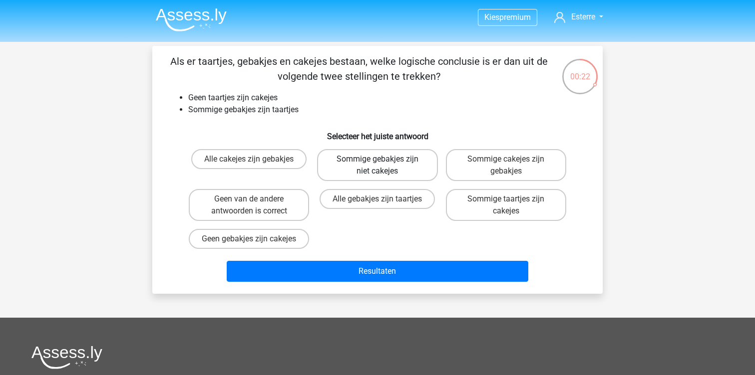
click at [386, 168] on label "Sommige gebakjes zijn niet cakejes" at bounding box center [377, 165] width 120 height 32
click at [384, 166] on input "Sommige gebakjes zijn niet cakejes" at bounding box center [380, 162] width 6 height 6
radio input "true"
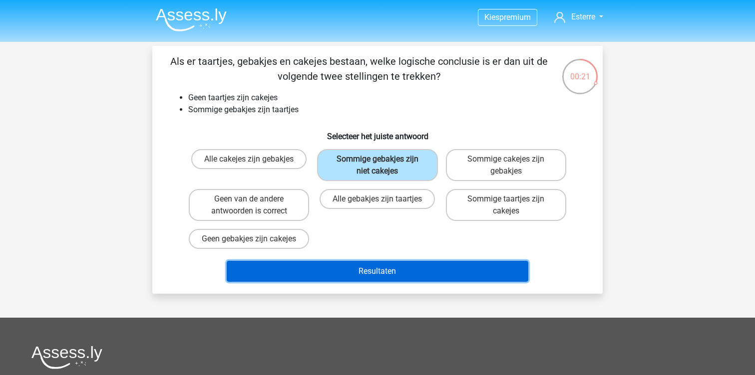
click at [375, 278] on button "Resultaten" at bounding box center [378, 271] width 302 height 21
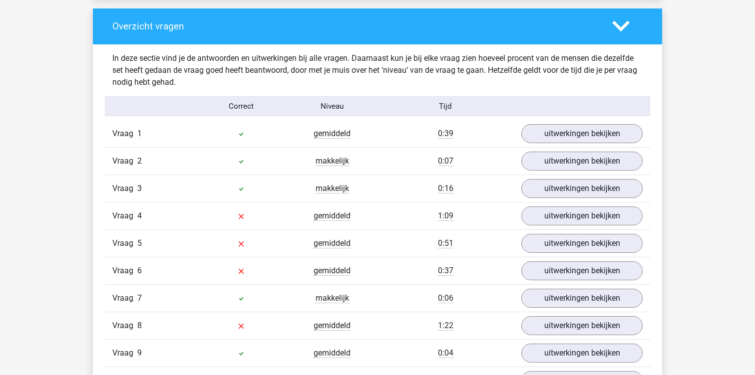
scroll to position [1063, 0]
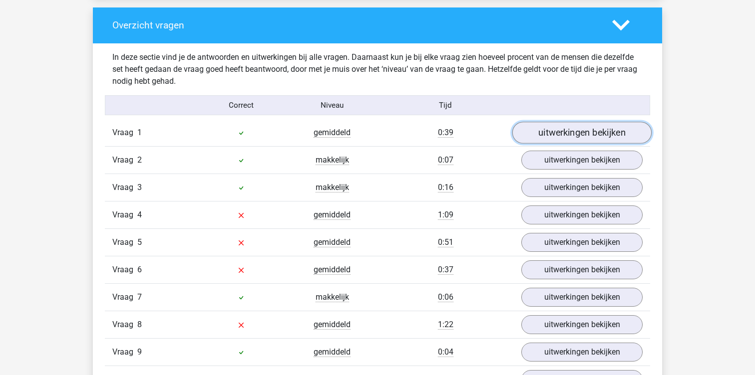
click at [551, 133] on link "uitwerkingen bekijken" at bounding box center [581, 133] width 139 height 22
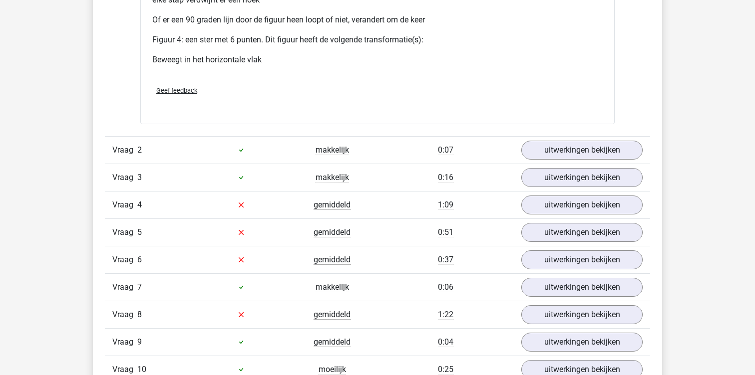
scroll to position [1911, 0]
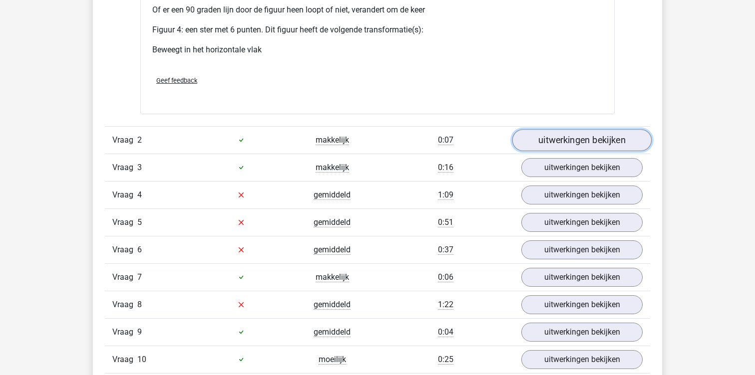
click at [575, 142] on link "uitwerkingen bekijken" at bounding box center [581, 140] width 139 height 22
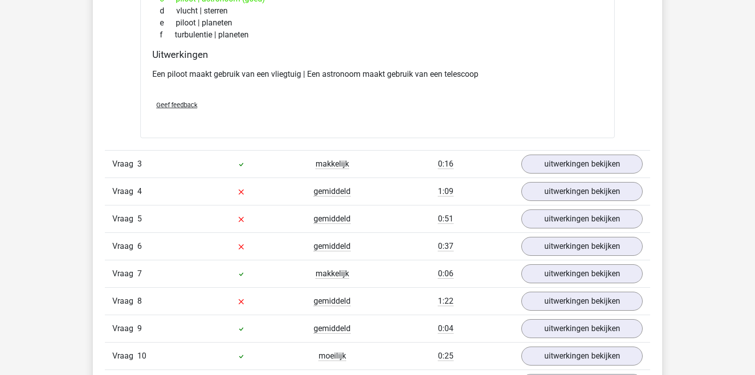
scroll to position [2151, 0]
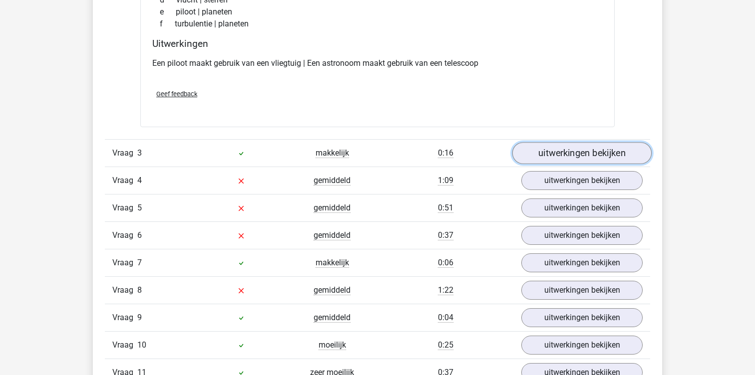
click at [550, 160] on link "uitwerkingen bekijken" at bounding box center [581, 153] width 139 height 22
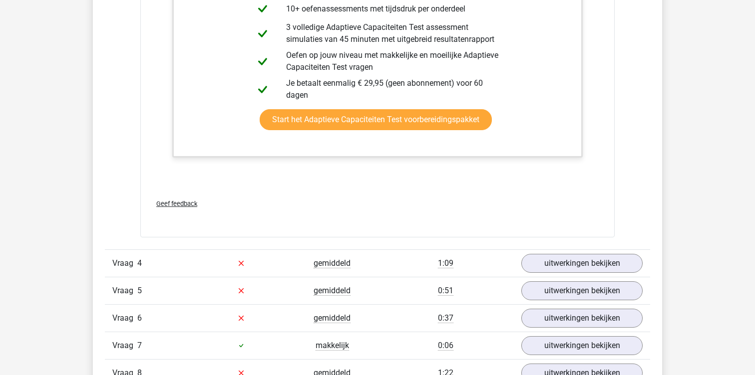
scroll to position [2847, 0]
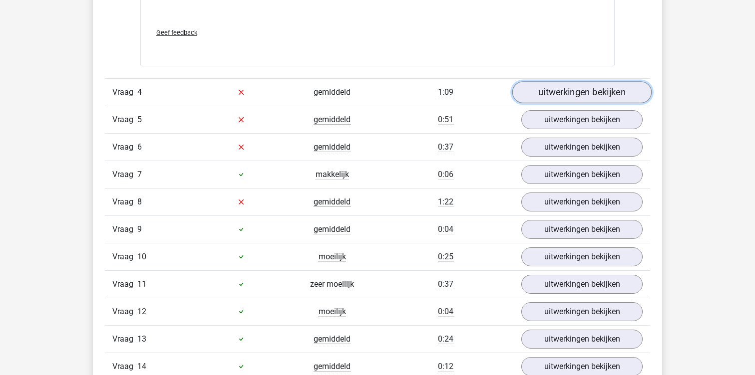
click at [541, 87] on link "uitwerkingen bekijken" at bounding box center [581, 92] width 139 height 22
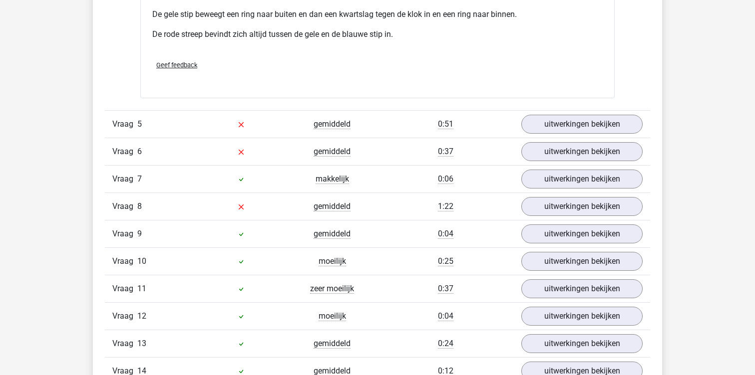
scroll to position [3312, 0]
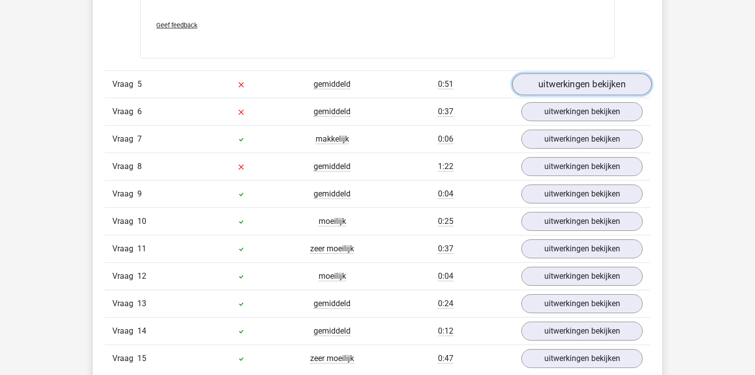
click at [551, 88] on link "uitwerkingen bekijken" at bounding box center [581, 84] width 139 height 22
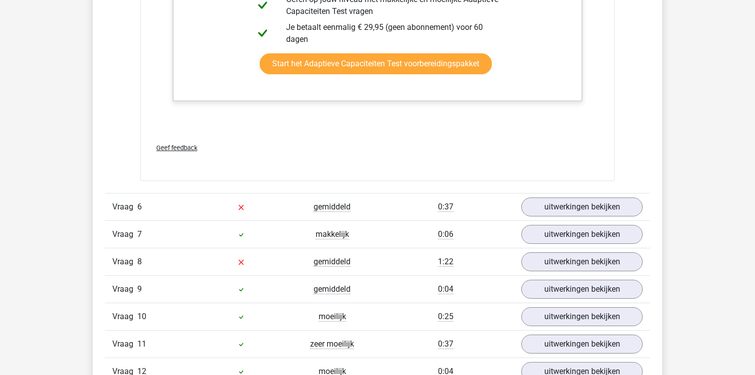
scroll to position [3775, 0]
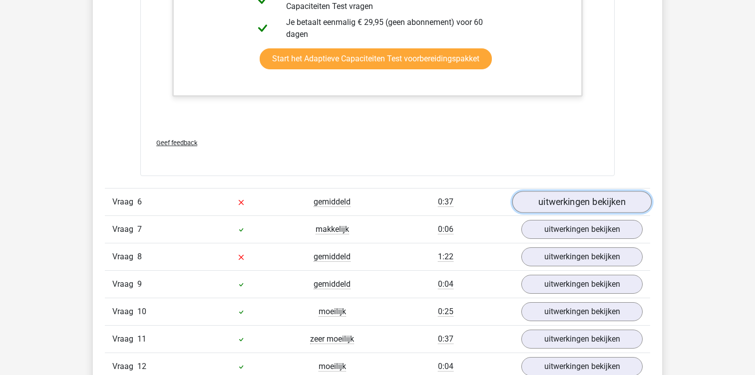
click at [547, 207] on link "uitwerkingen bekijken" at bounding box center [581, 202] width 139 height 22
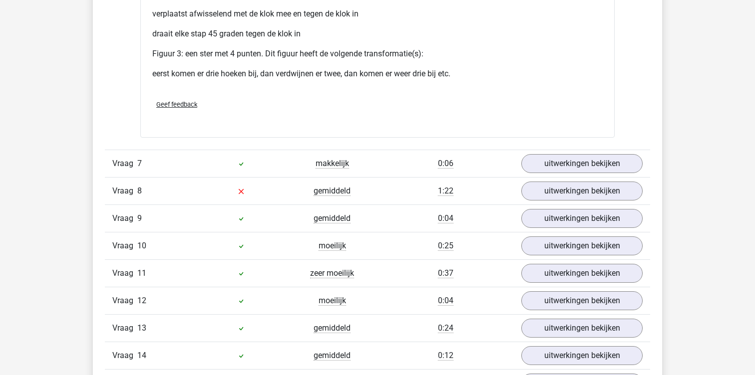
scroll to position [4711, 0]
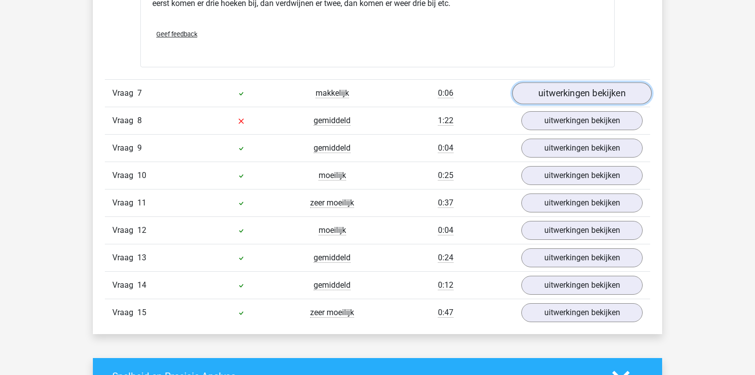
click at [551, 93] on link "uitwerkingen bekijken" at bounding box center [581, 93] width 139 height 22
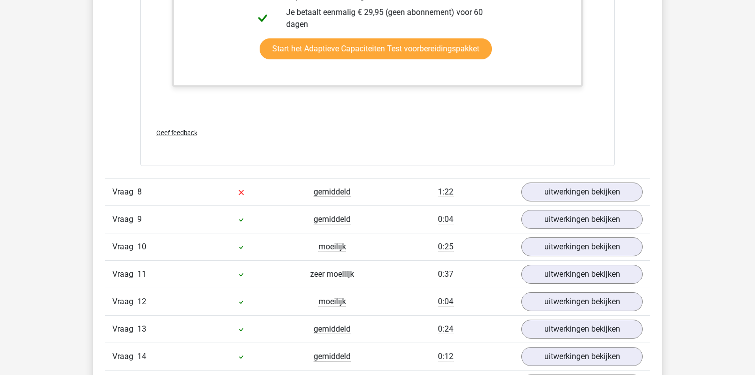
scroll to position [5170, 0]
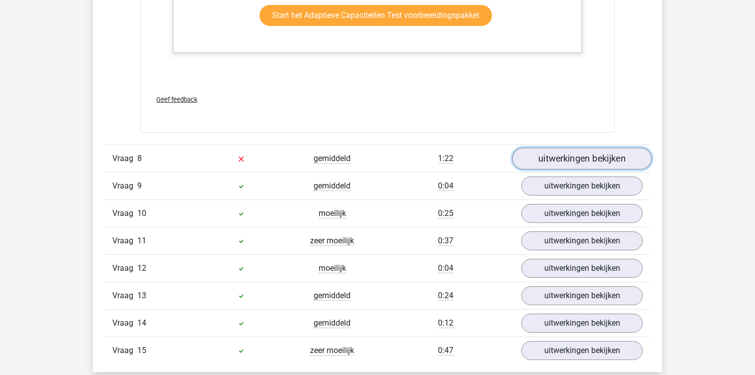
click at [535, 156] on link "uitwerkingen bekijken" at bounding box center [581, 159] width 139 height 22
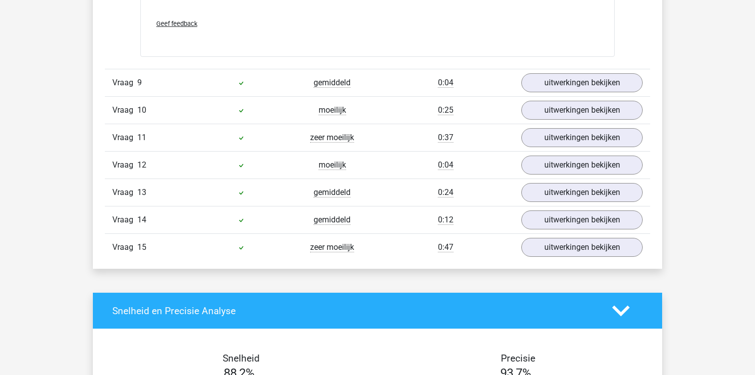
scroll to position [5698, 0]
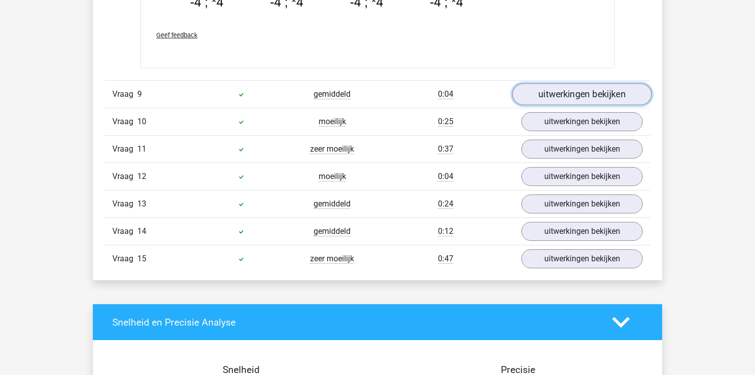
click at [563, 95] on link "uitwerkingen bekijken" at bounding box center [581, 94] width 139 height 22
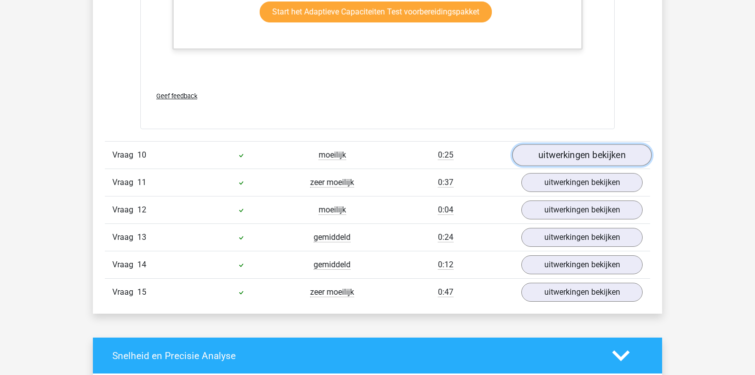
click at [537, 154] on link "uitwerkingen bekijken" at bounding box center [581, 156] width 139 height 22
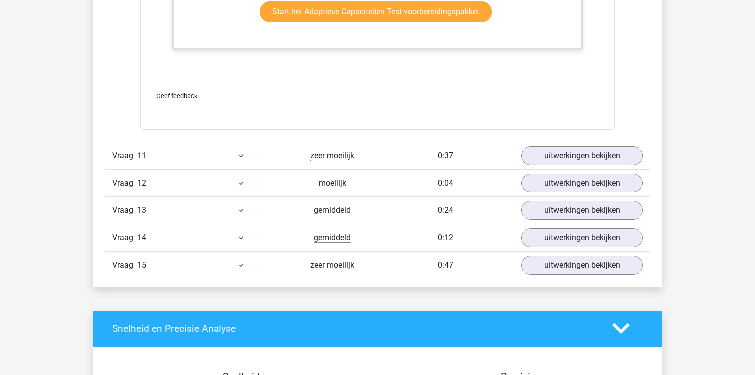
scroll to position [6944, 0]
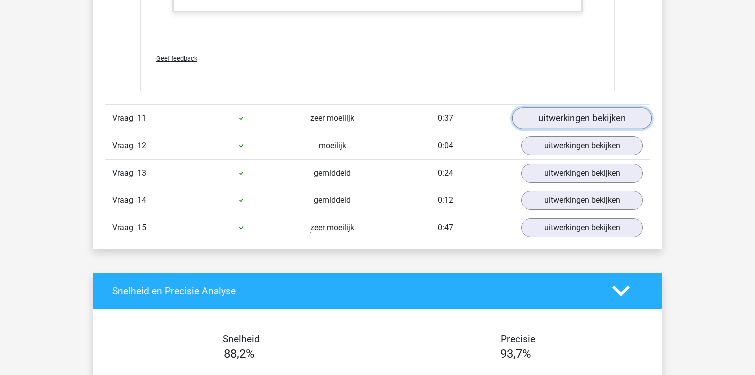
click at [548, 112] on link "uitwerkingen bekijken" at bounding box center [581, 118] width 139 height 22
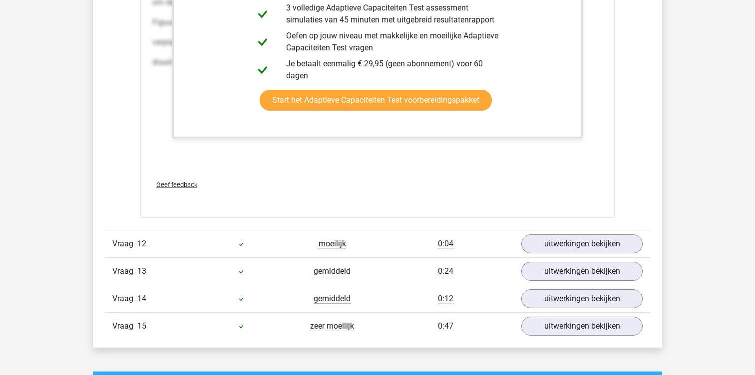
scroll to position [7849, 0]
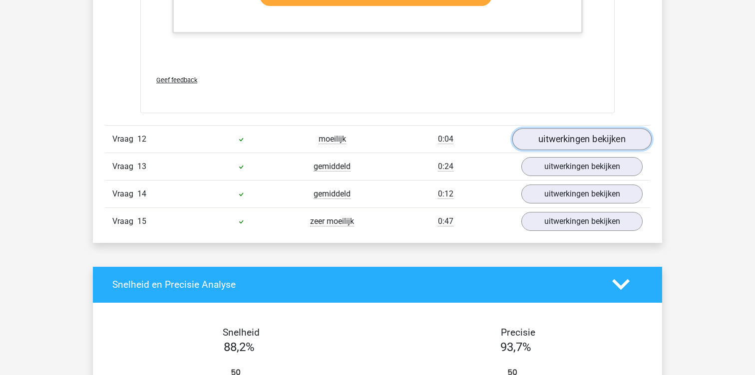
click at [538, 140] on link "uitwerkingen bekijken" at bounding box center [581, 139] width 139 height 22
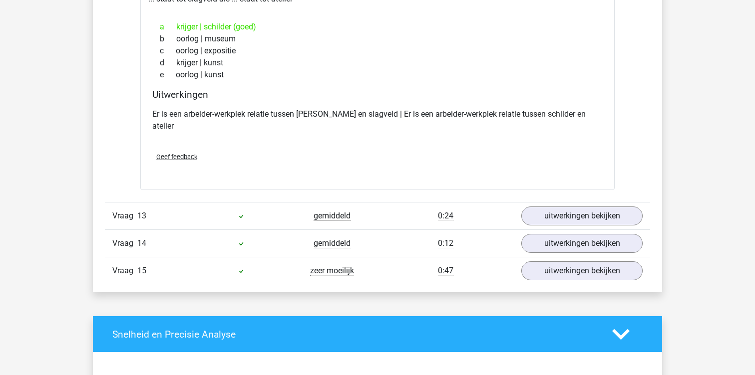
scroll to position [8036, 0]
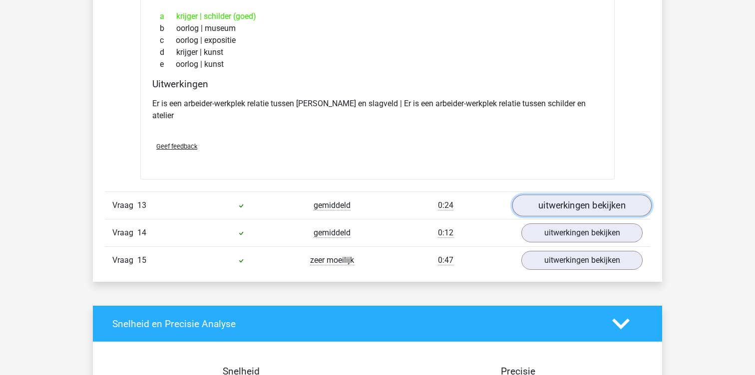
click at [534, 195] on link "uitwerkingen bekijken" at bounding box center [581, 206] width 139 height 22
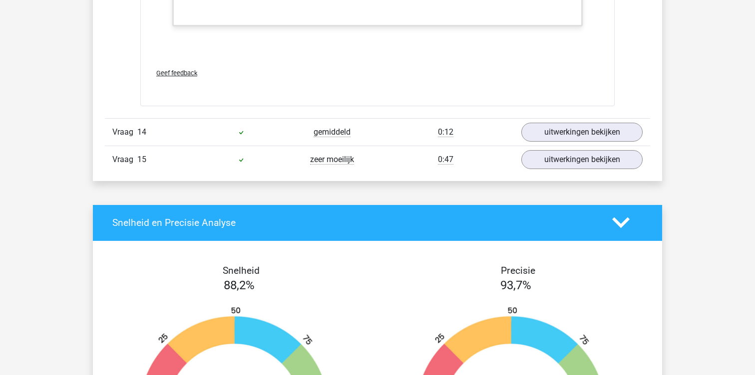
scroll to position [8701, 0]
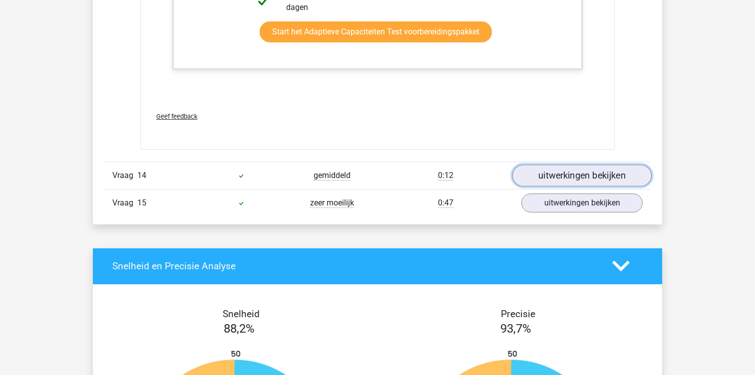
click at [558, 168] on link "uitwerkingen bekijken" at bounding box center [581, 176] width 139 height 22
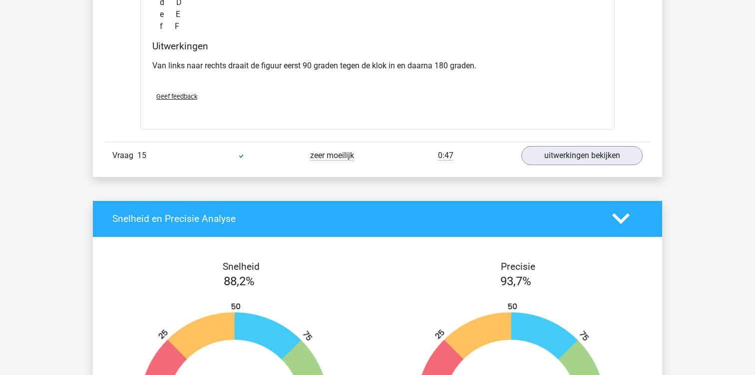
scroll to position [9179, 0]
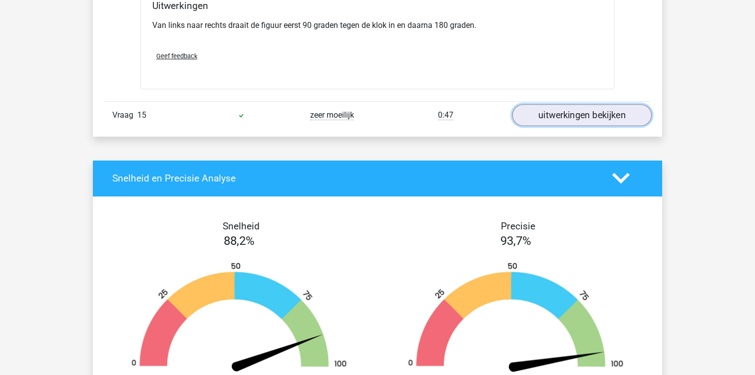
click at [585, 104] on link "uitwerkingen bekijken" at bounding box center [581, 115] width 139 height 22
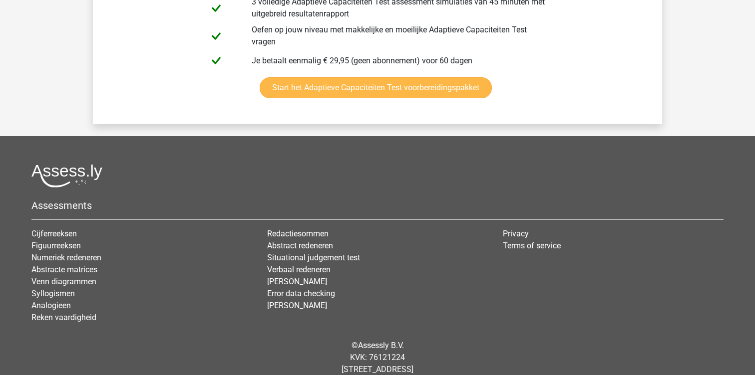
scroll to position [10567, 0]
